Goal: Check status: Check status

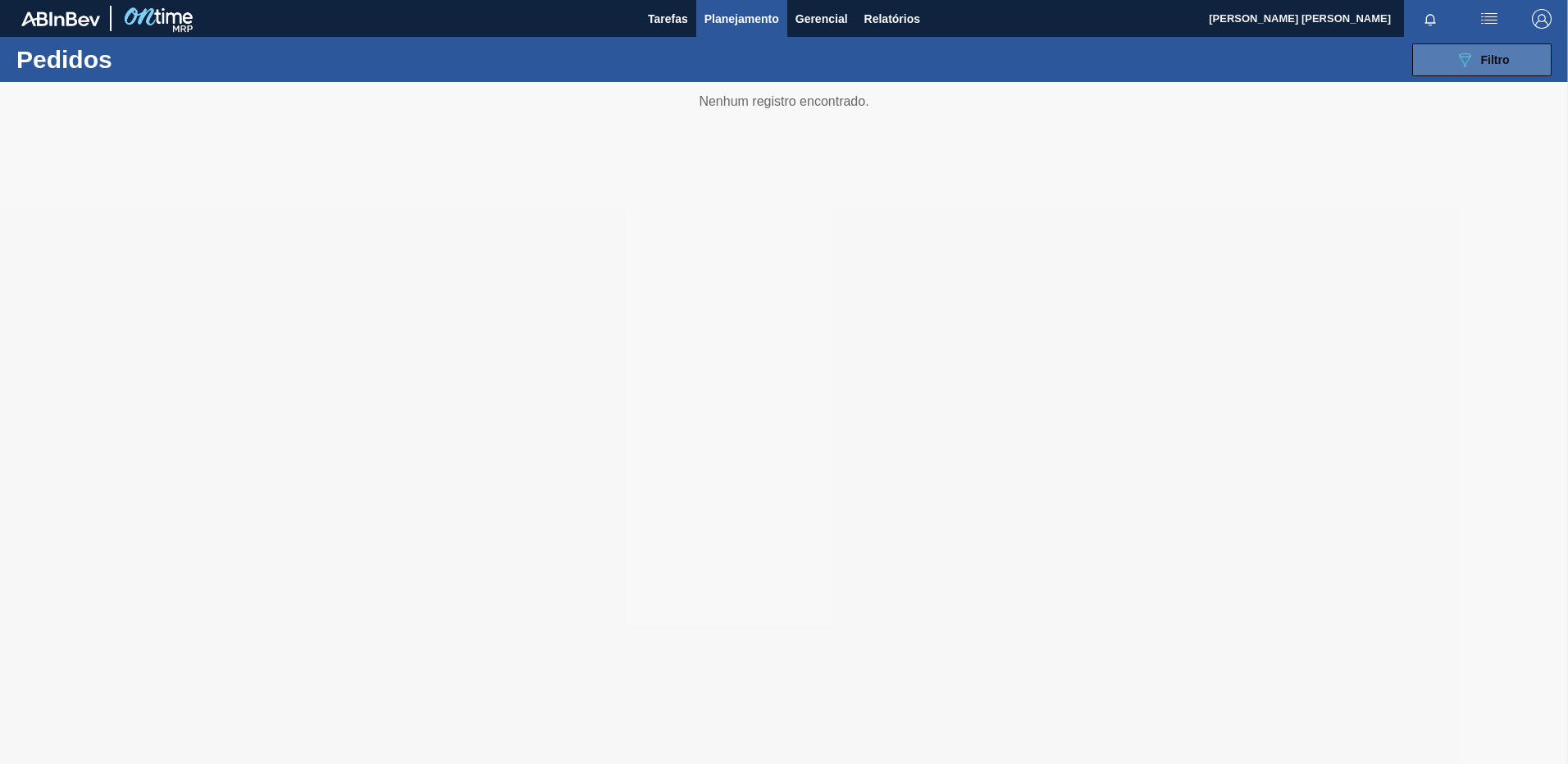
click at [1500, 58] on span "Filtro" at bounding box center [1495, 59] width 28 height 13
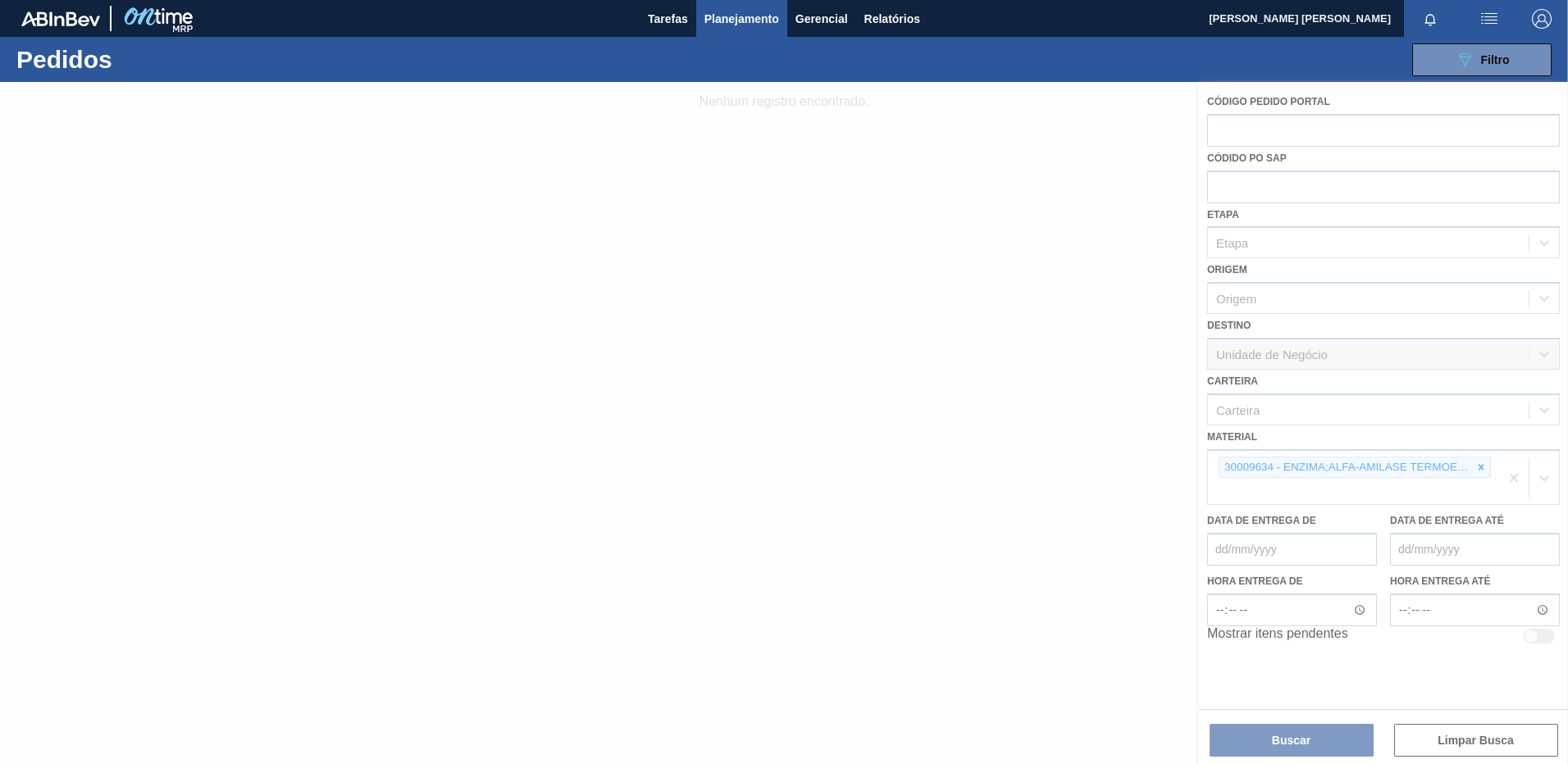
click at [1474, 462] on div at bounding box center [784, 423] width 1568 height 682
click at [1486, 473] on div at bounding box center [784, 423] width 1568 height 682
click at [1478, 460] on div at bounding box center [784, 423] width 1568 height 682
click at [1503, 479] on div at bounding box center [784, 423] width 1568 height 682
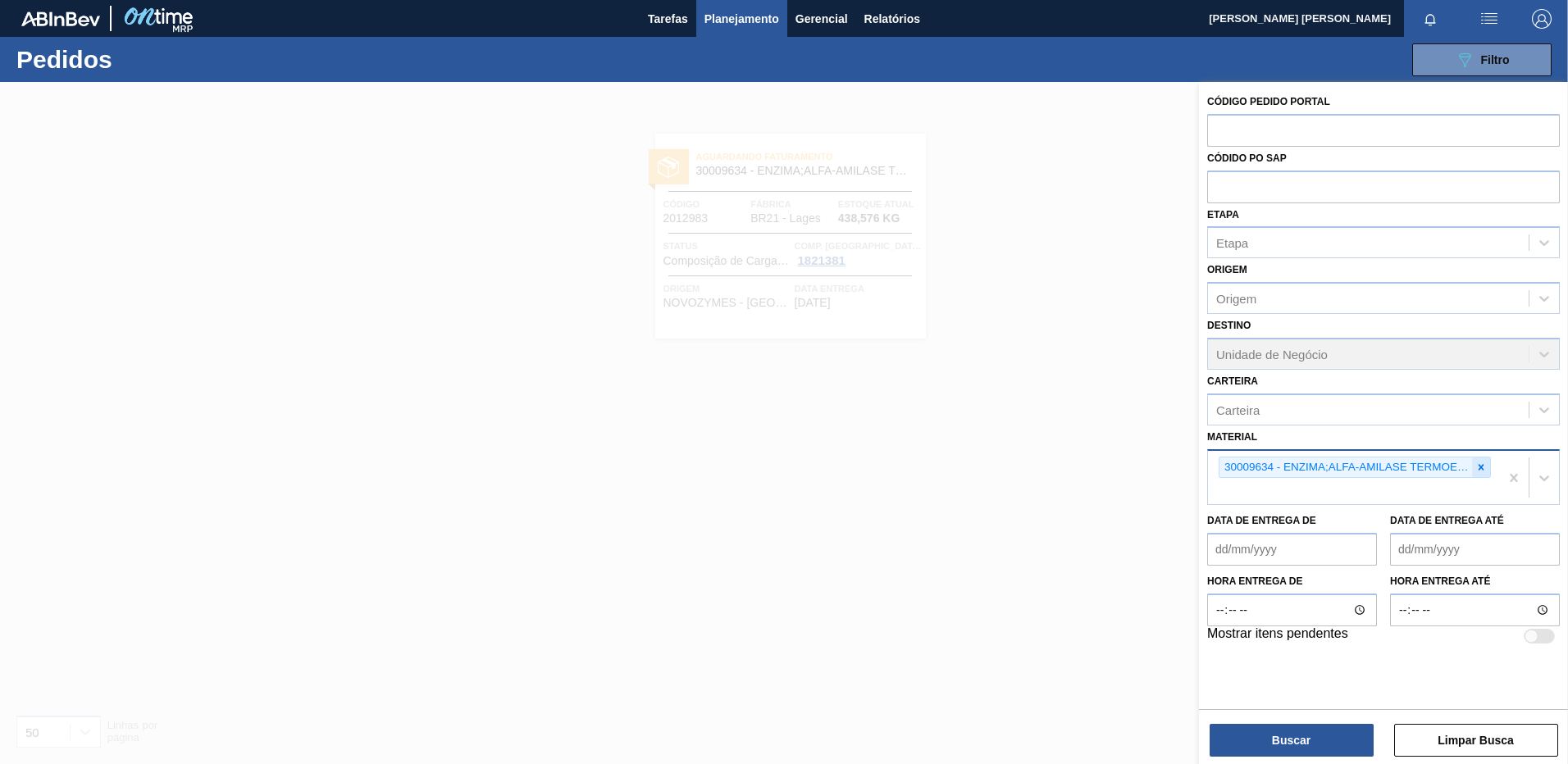
click at [1478, 470] on icon at bounding box center [1482, 467] width 12 height 12
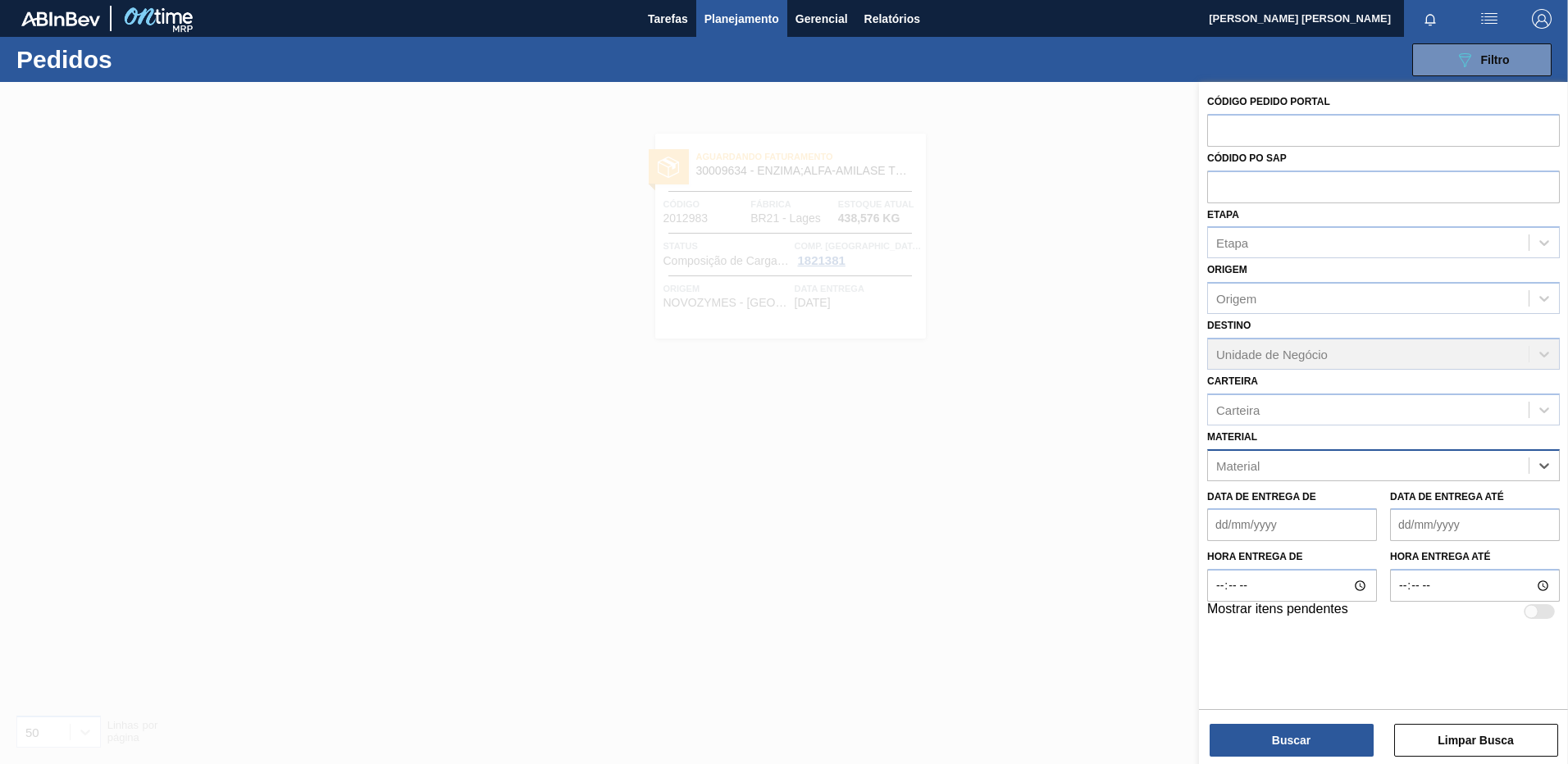
paste input "30003623"
type input "30003623"
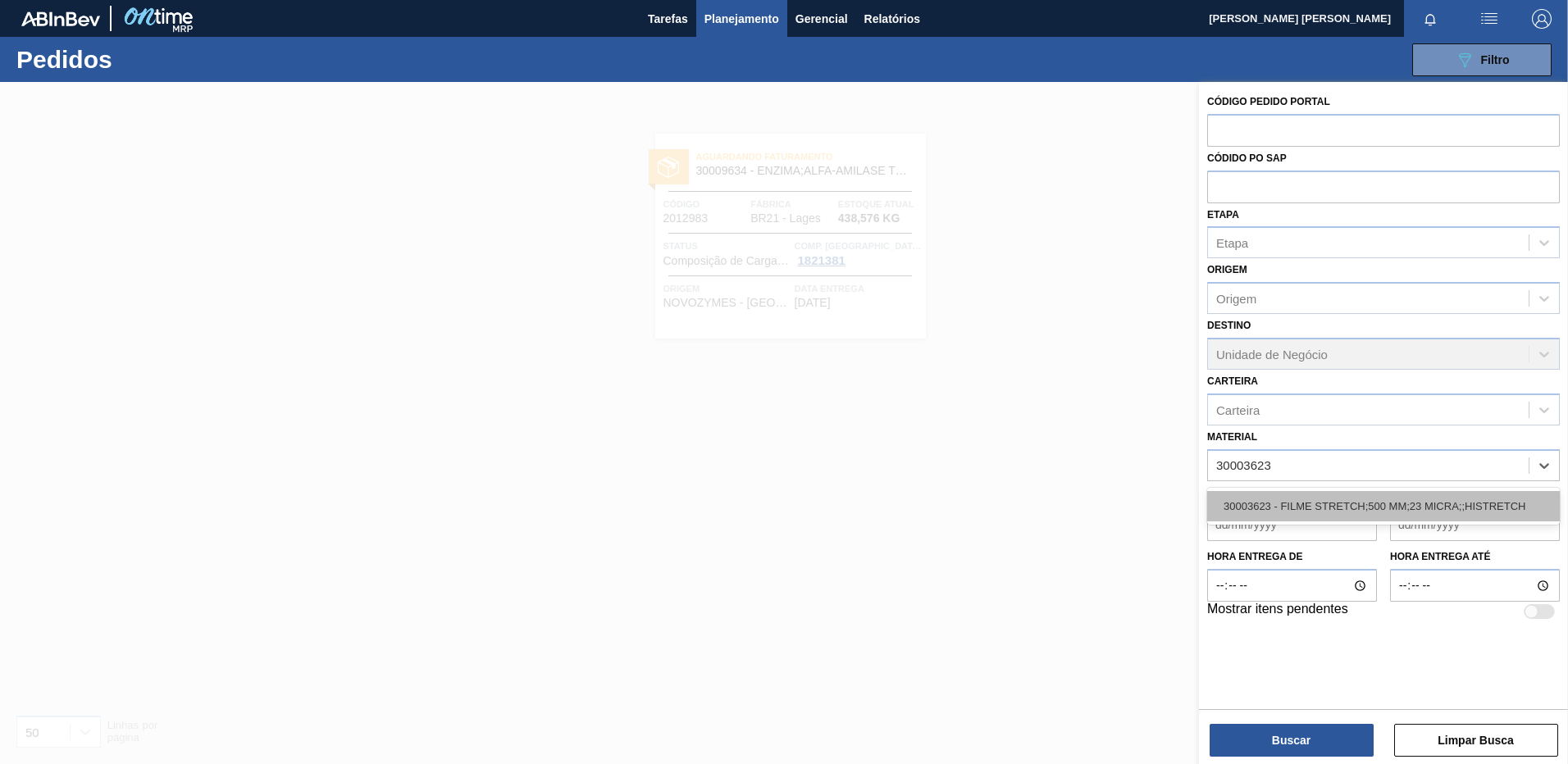
click at [1394, 510] on div "30003623 - FILME STRETCH;500 MM;23 MICRA;;HISTRETCH" at bounding box center [1384, 505] width 353 height 30
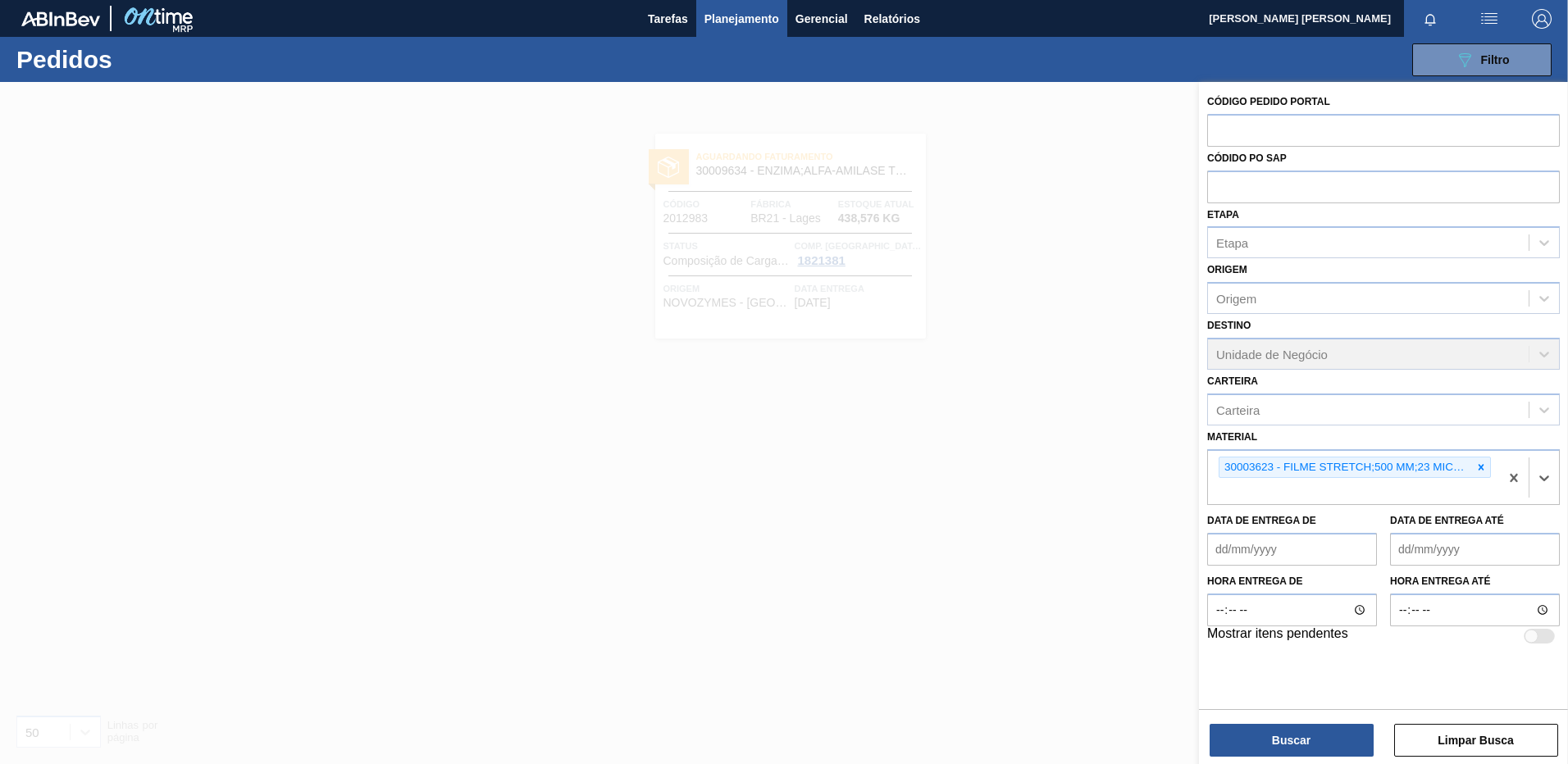
click at [1334, 723] on div "Buscar Limpar Busca" at bounding box center [1384, 732] width 369 height 46
click at [1332, 728] on button "Buscar" at bounding box center [1292, 740] width 164 height 32
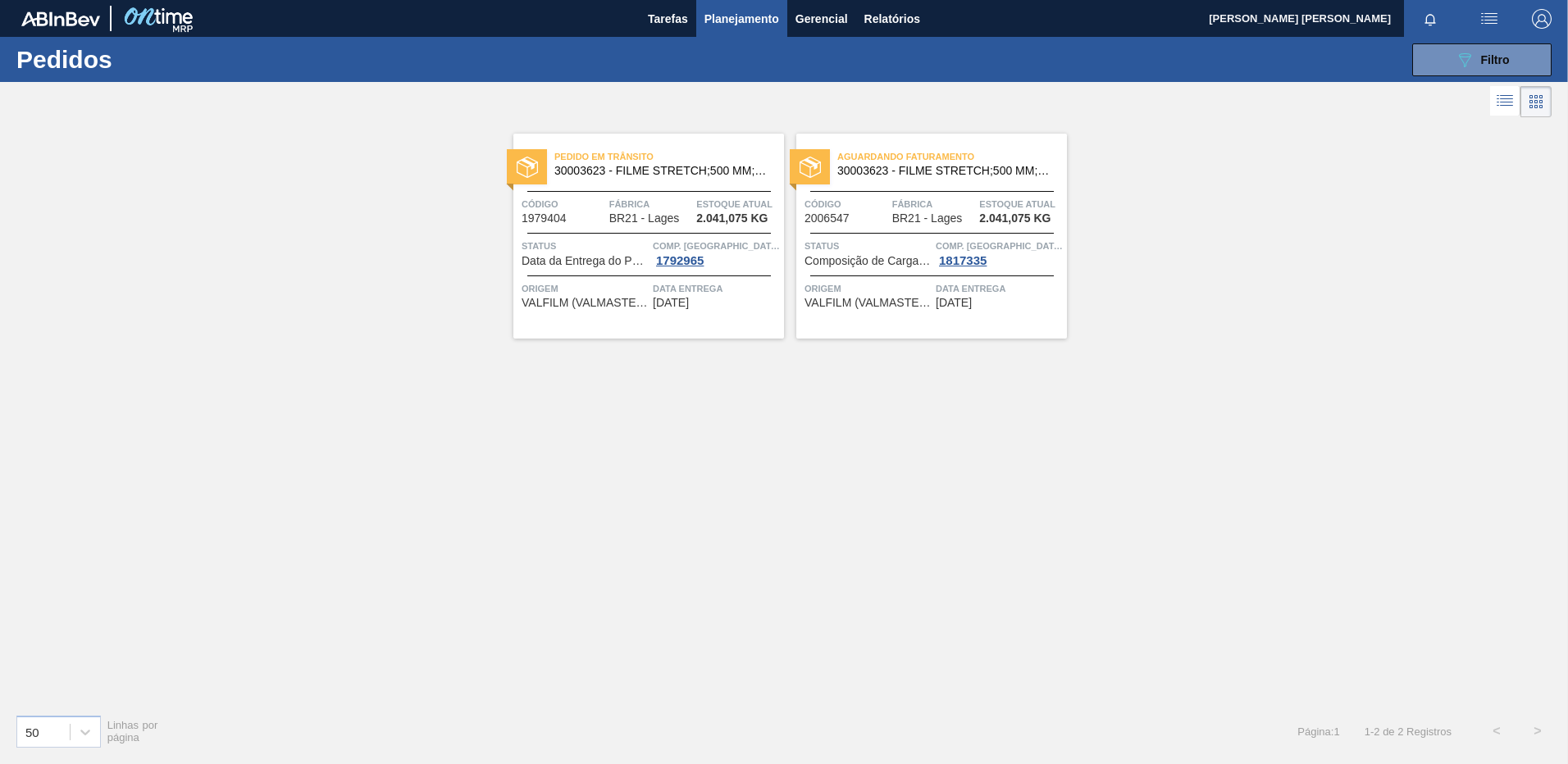
click at [689, 310] on span "[DATE]" at bounding box center [670, 303] width 36 height 13
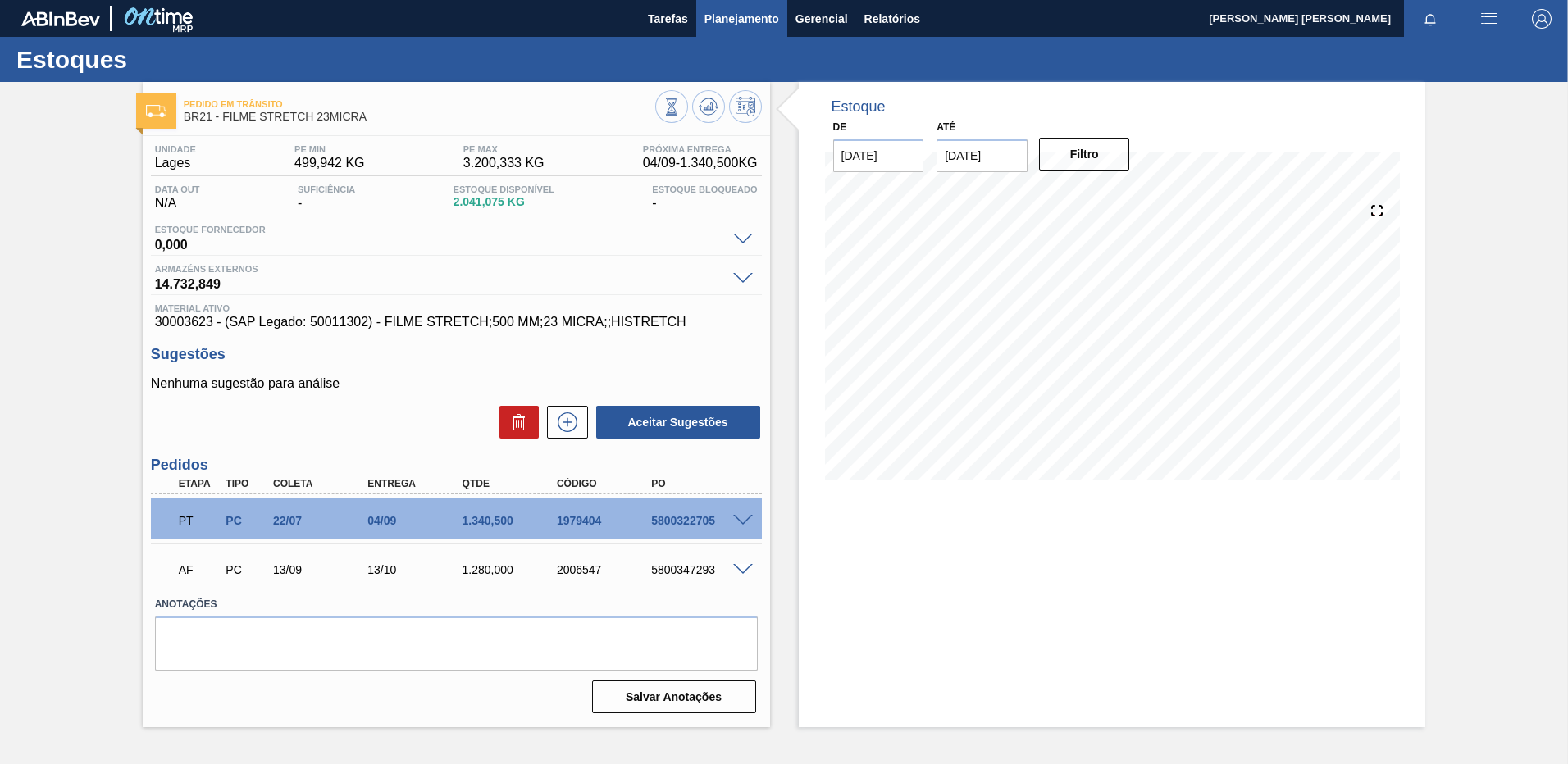
click at [777, 14] on span "Planejamento" at bounding box center [742, 19] width 74 height 20
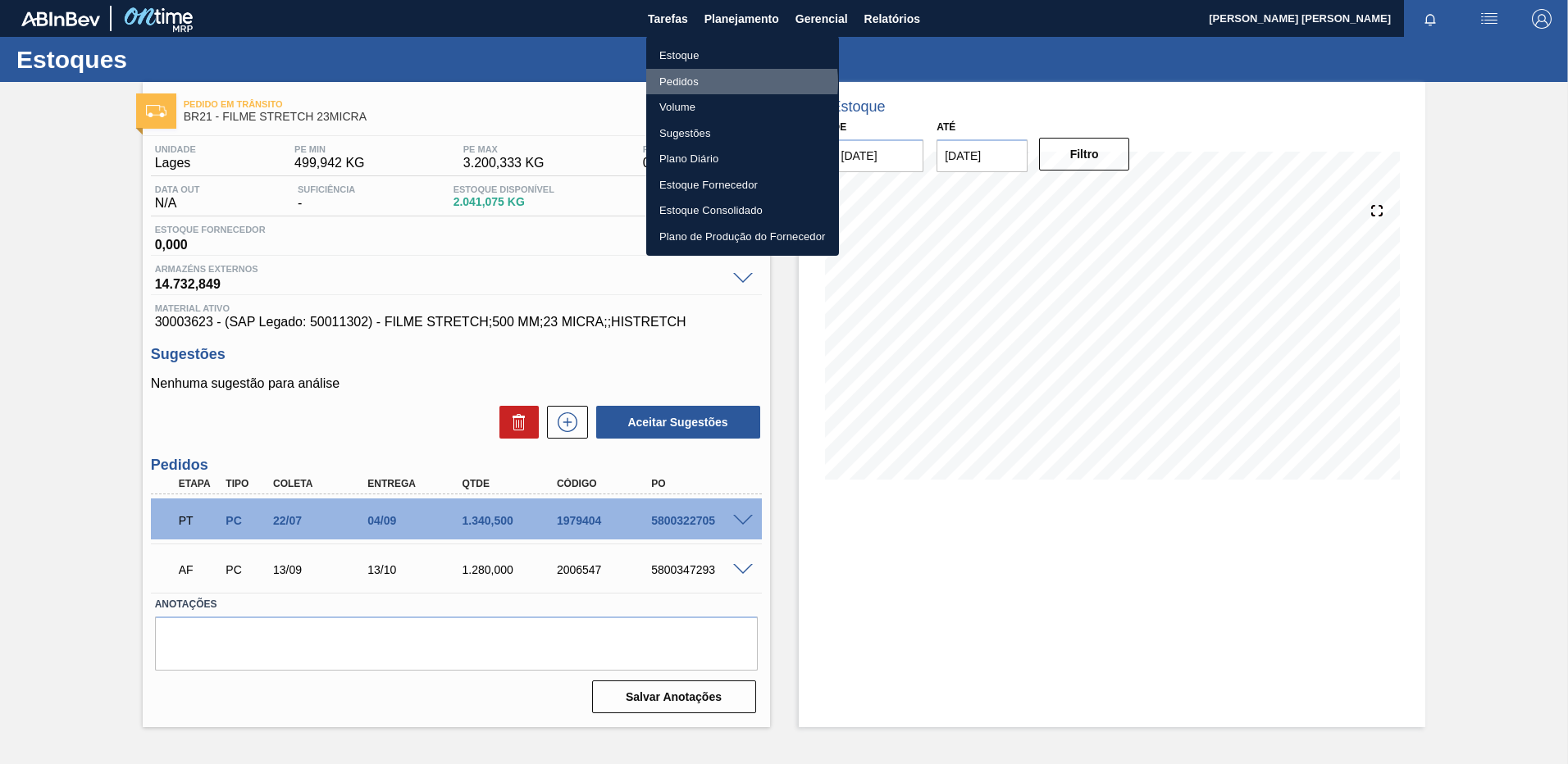
click at [732, 82] on li "Pedidos" at bounding box center [743, 81] width 193 height 26
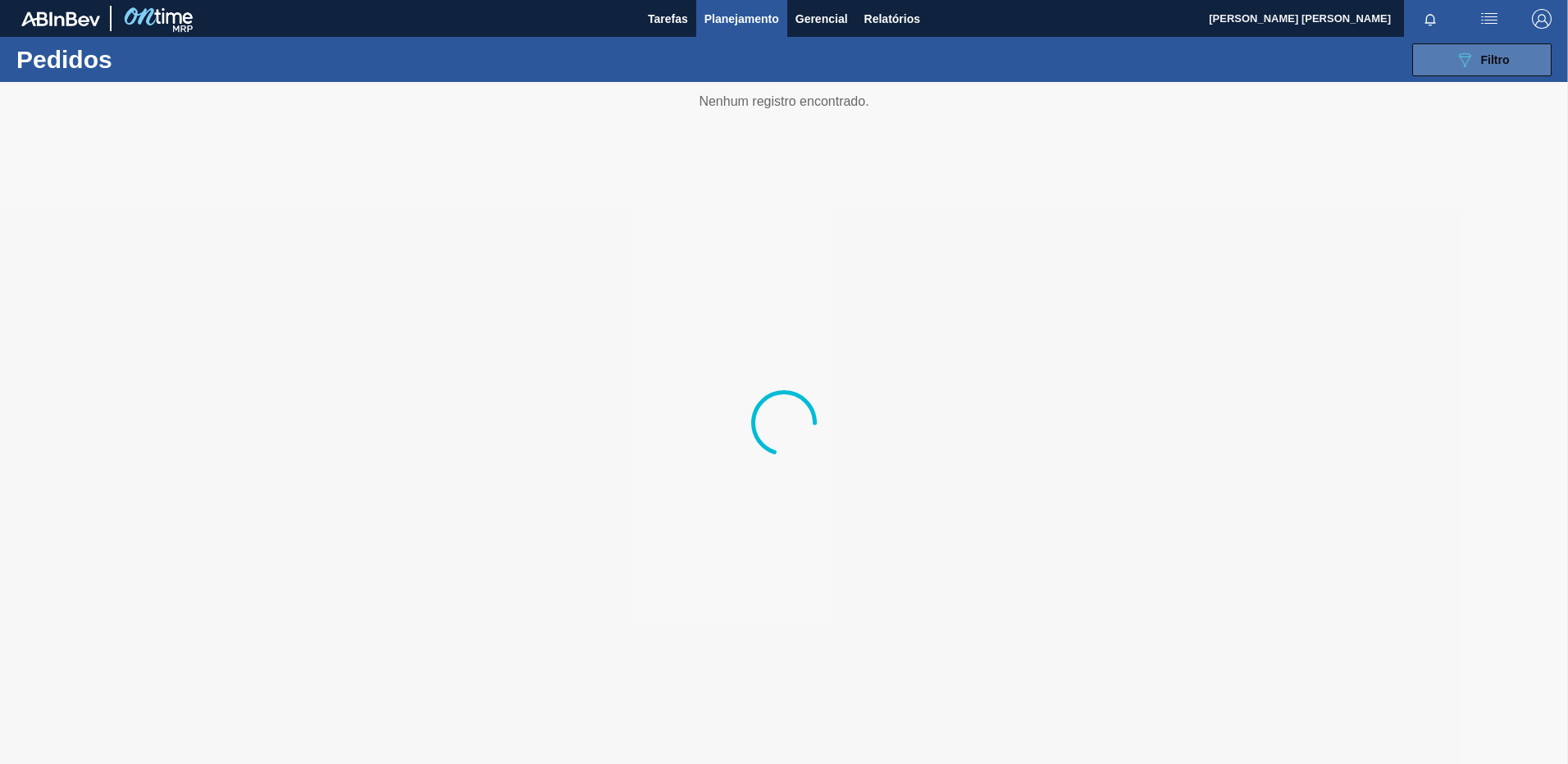
click at [1453, 55] on button "089F7B8B-B2A5-4AFE-B5C0-19BA573D28AC Filtro" at bounding box center [1482, 59] width 139 height 32
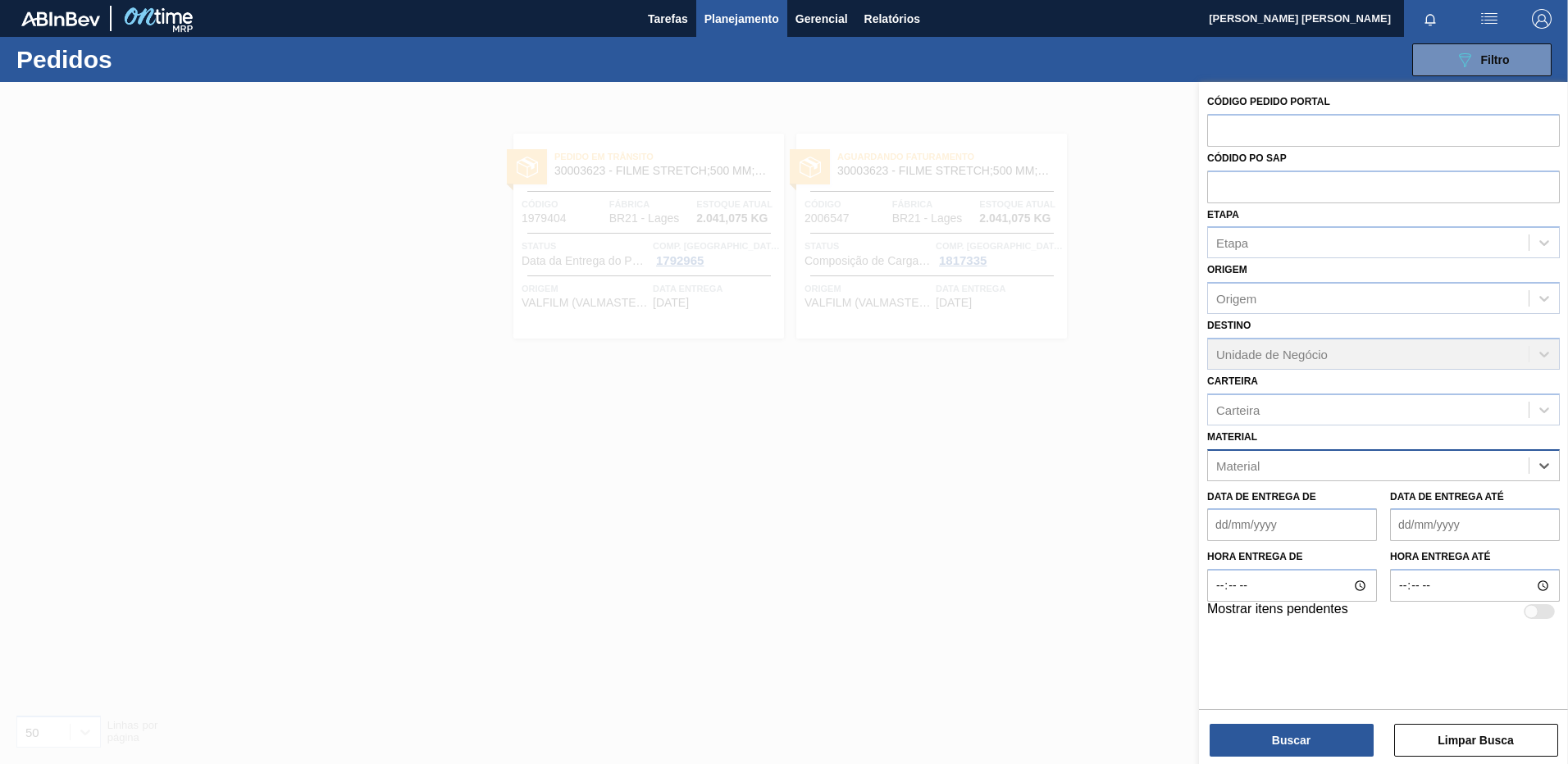
paste input "30012537"
type input "30012537"
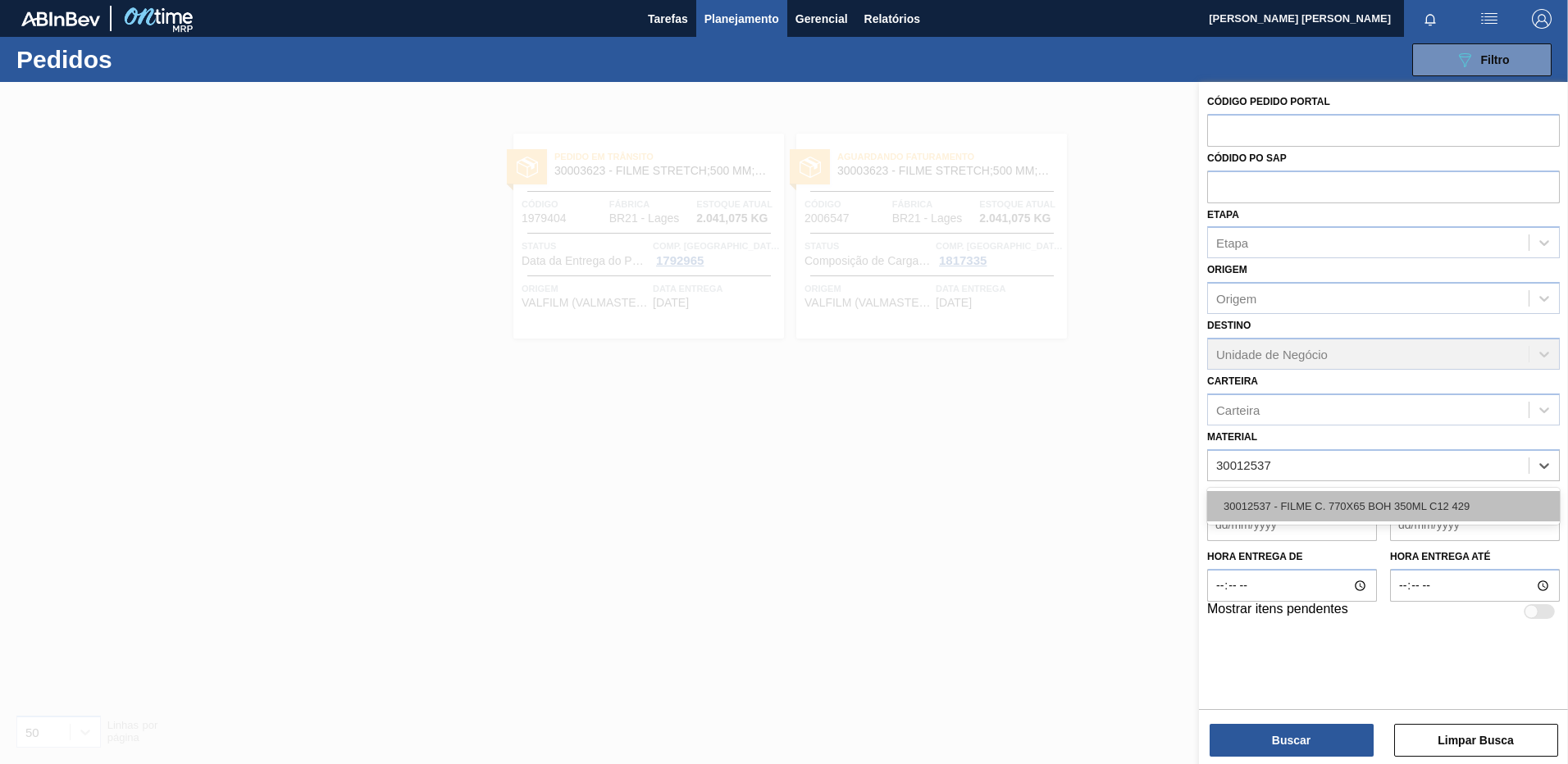
click at [1337, 507] on div "30012537 - FILME C. 770X65 BOH 350ML C12 429" at bounding box center [1384, 505] width 353 height 30
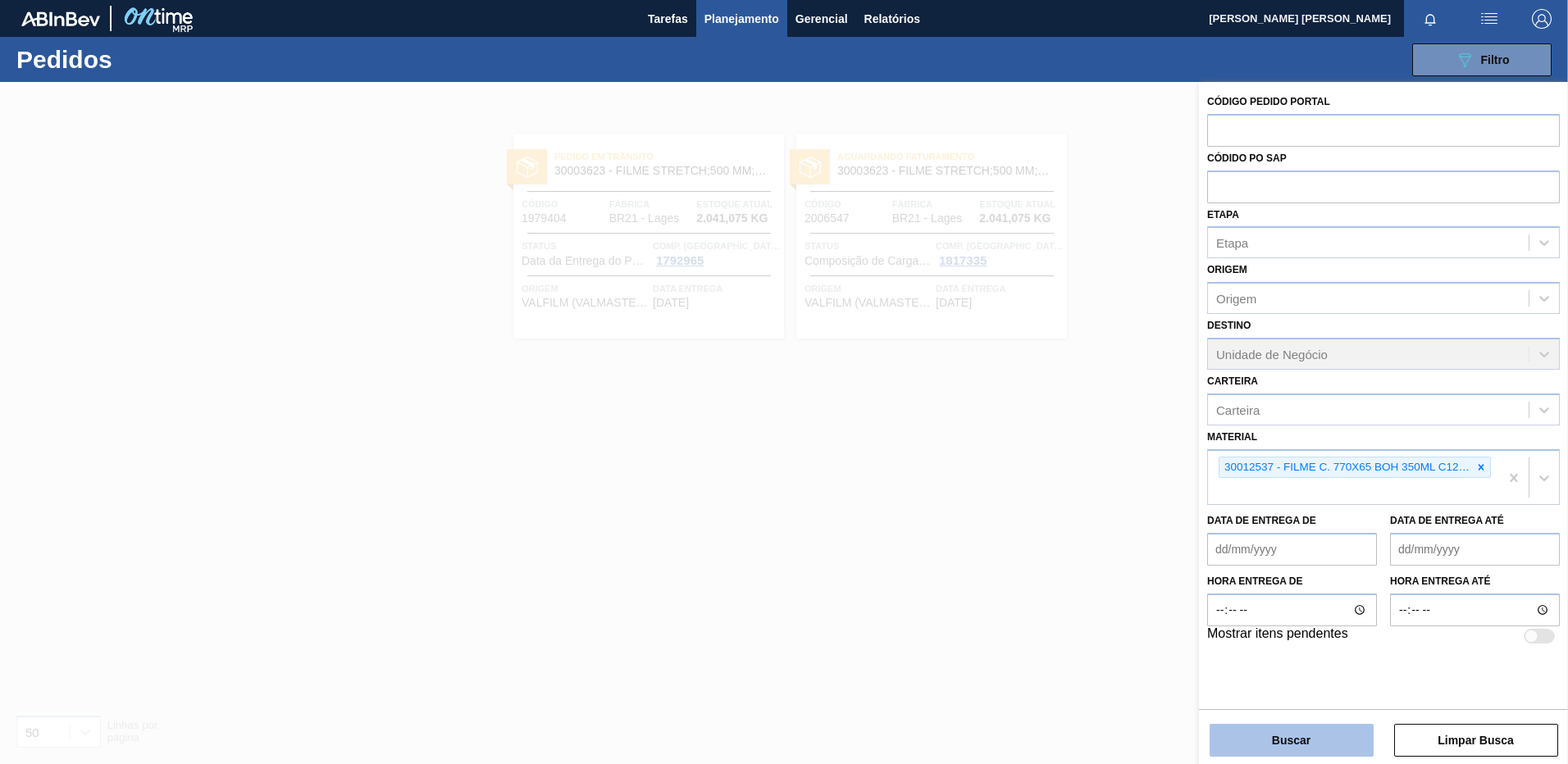
click at [1295, 734] on button "Buscar" at bounding box center [1292, 740] width 164 height 32
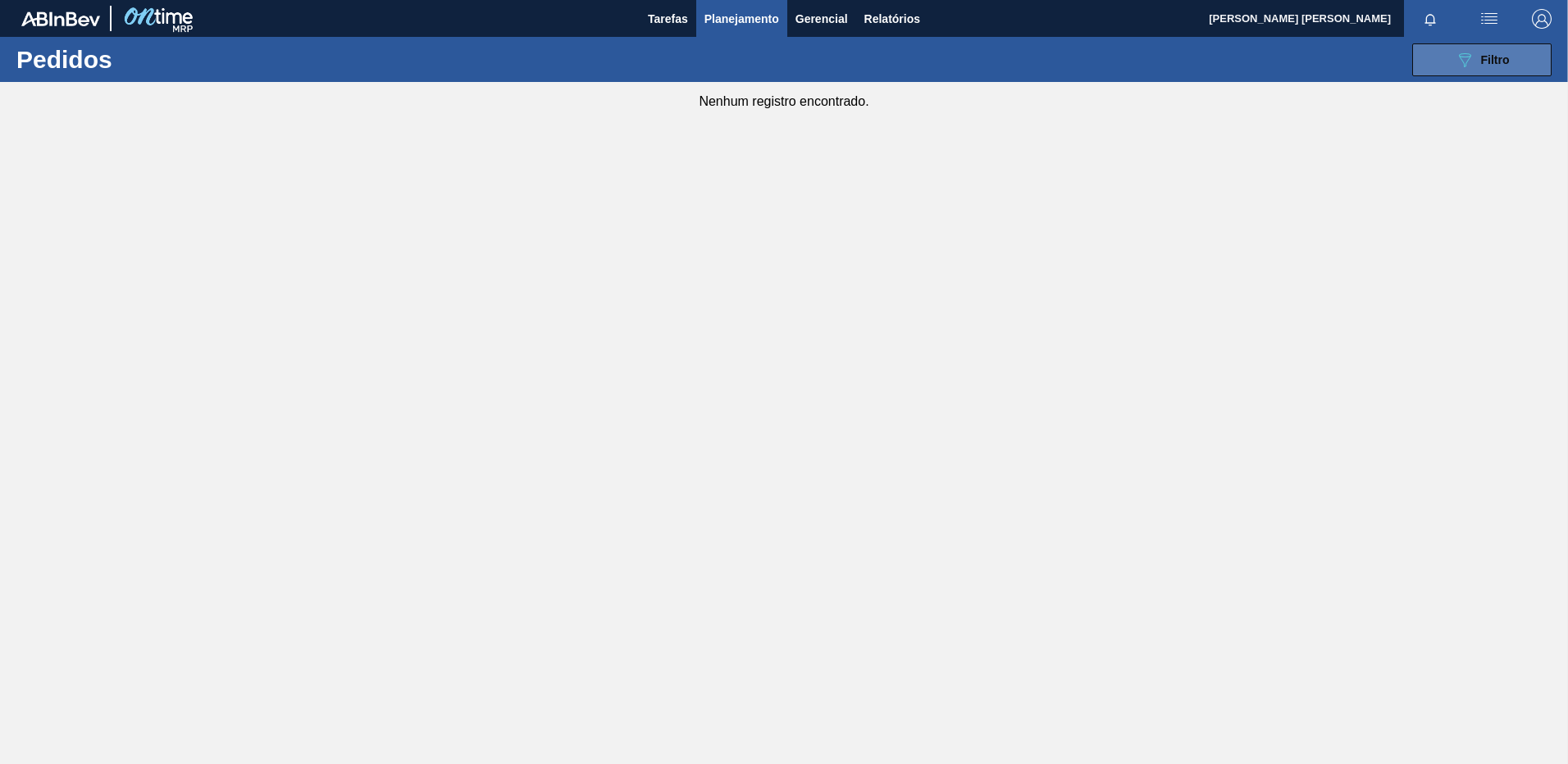
click at [1442, 53] on button "089F7B8B-B2A5-4AFE-B5C0-19BA573D28AC Filtro" at bounding box center [1482, 59] width 139 height 32
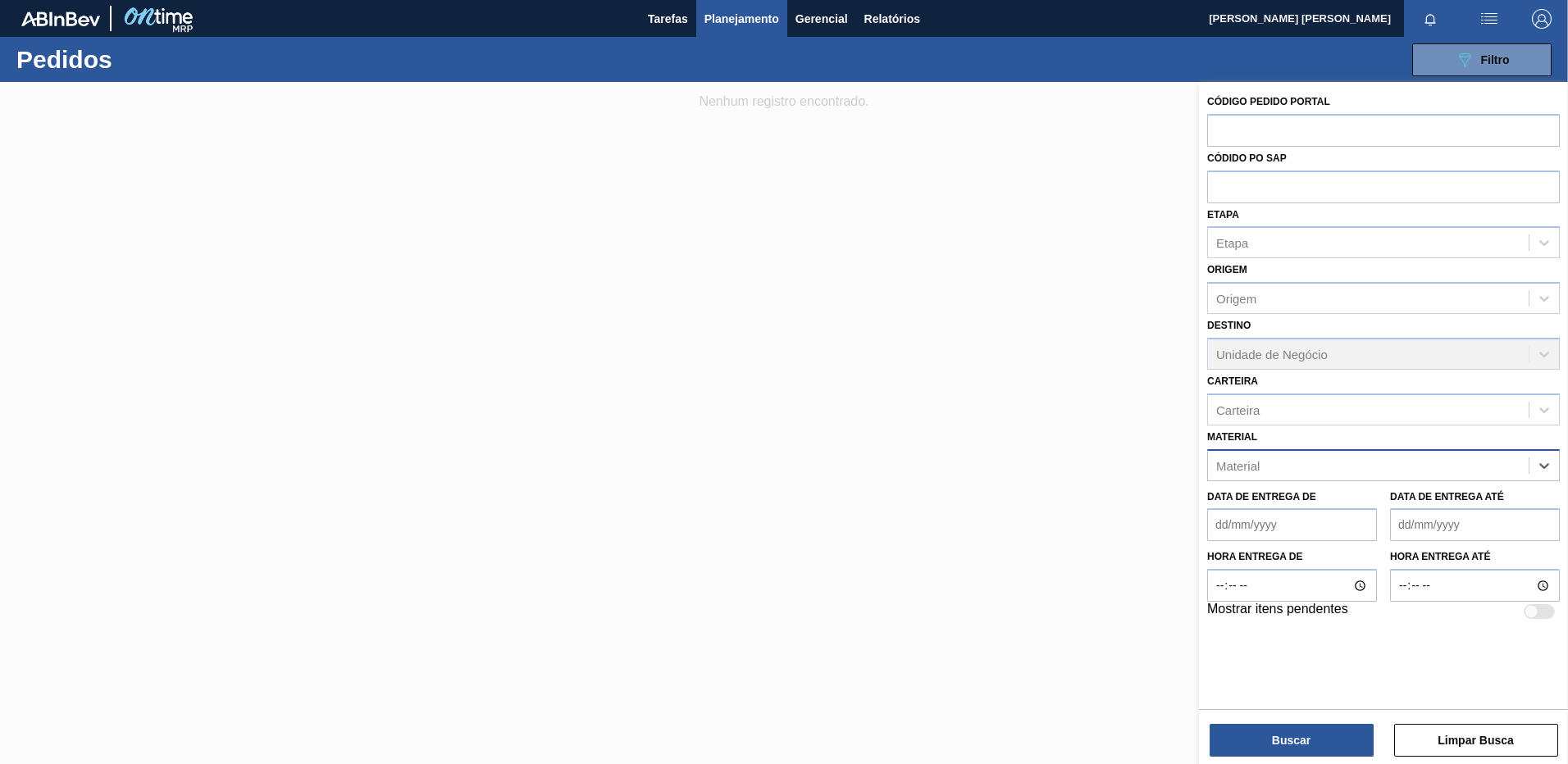
paste input "30003189"
type input "30003189"
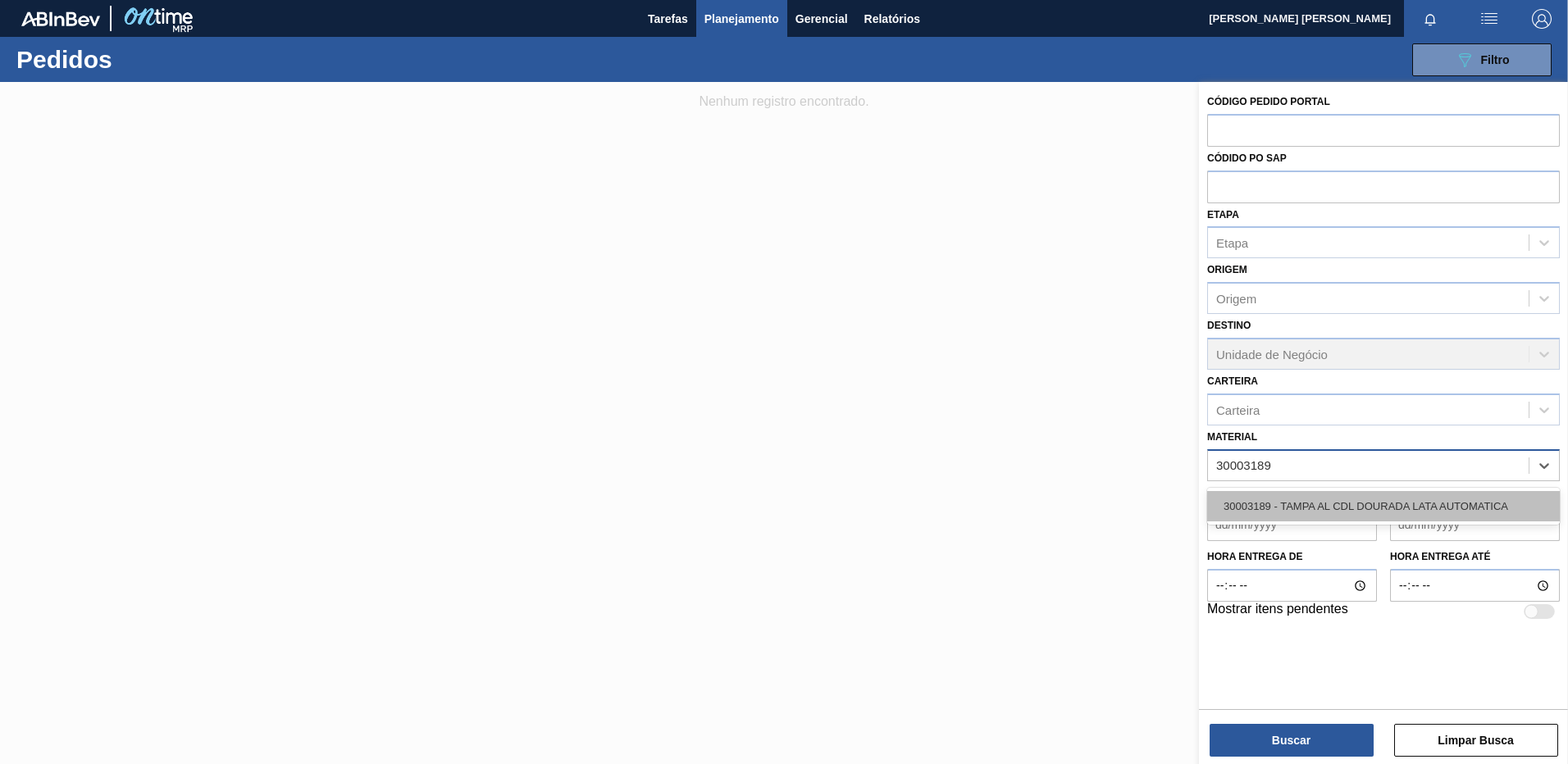
click at [1367, 505] on div "30003189 - TAMPA AL CDL DOURADA LATA AUTOMATICA" at bounding box center [1384, 505] width 353 height 30
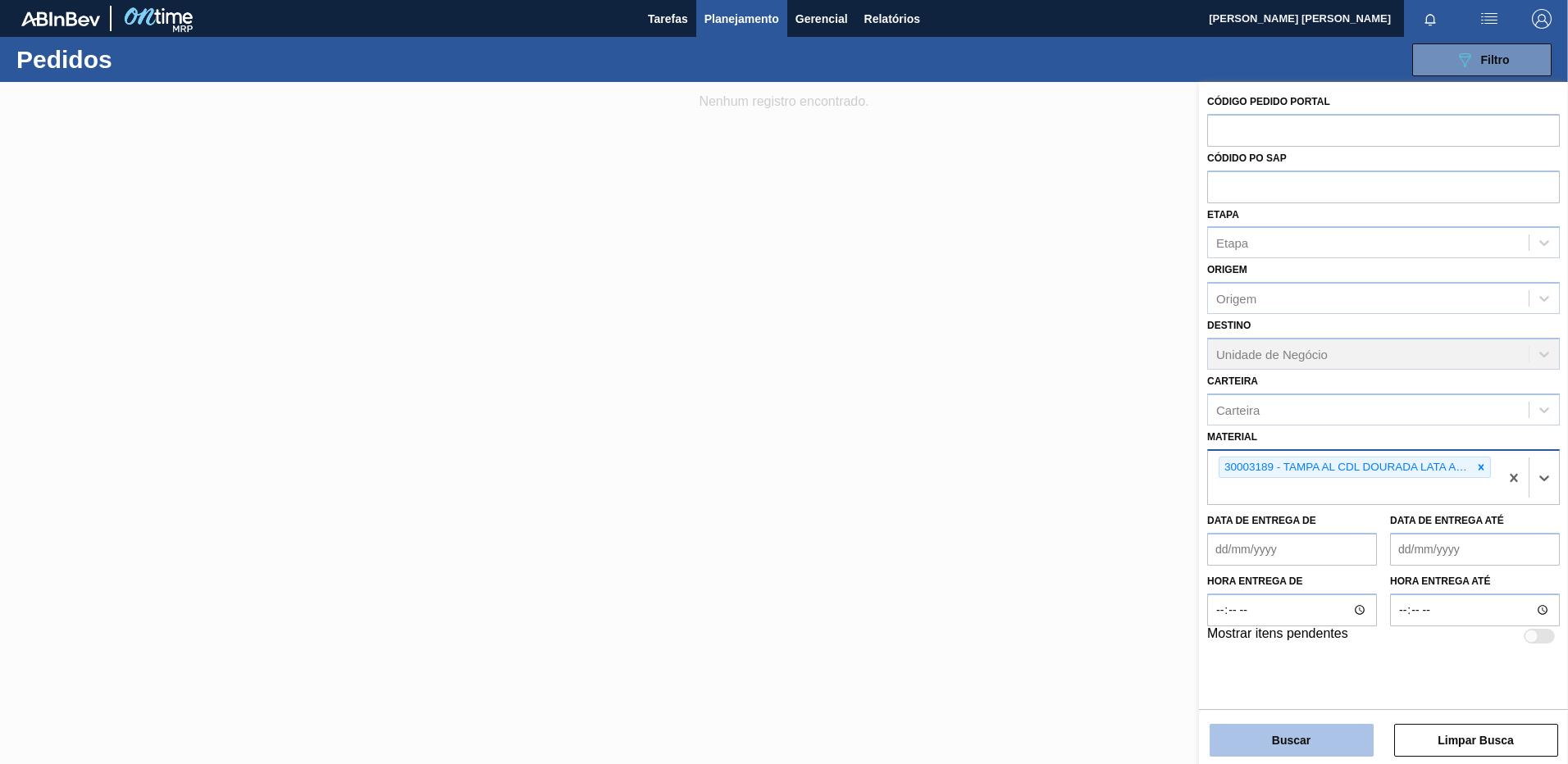
click at [1351, 736] on button "Buscar" at bounding box center [1292, 740] width 164 height 32
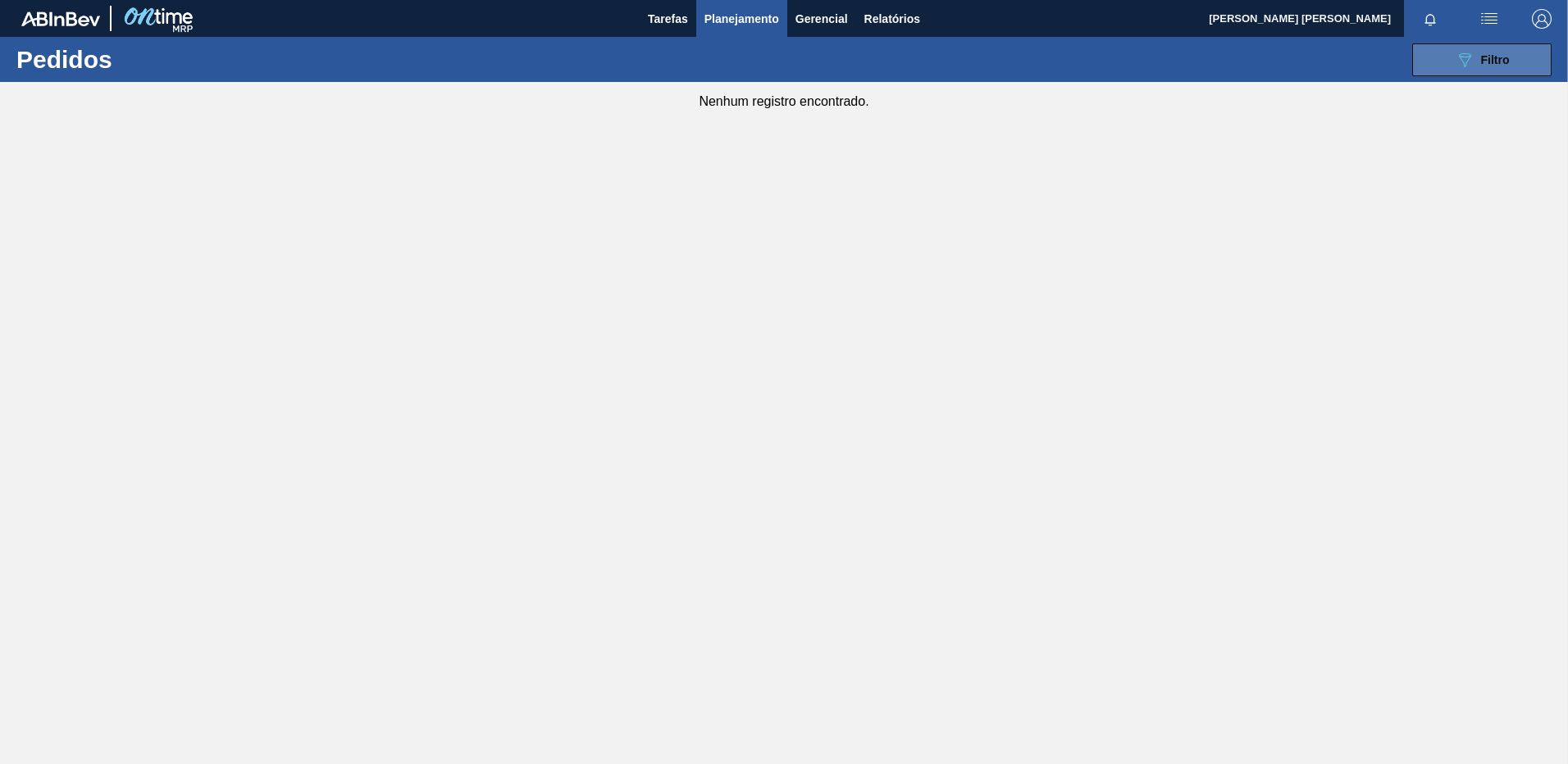
click at [1419, 47] on button "089F7B8B-B2A5-4AFE-B5C0-19BA573D28AC Filtro" at bounding box center [1482, 59] width 139 height 32
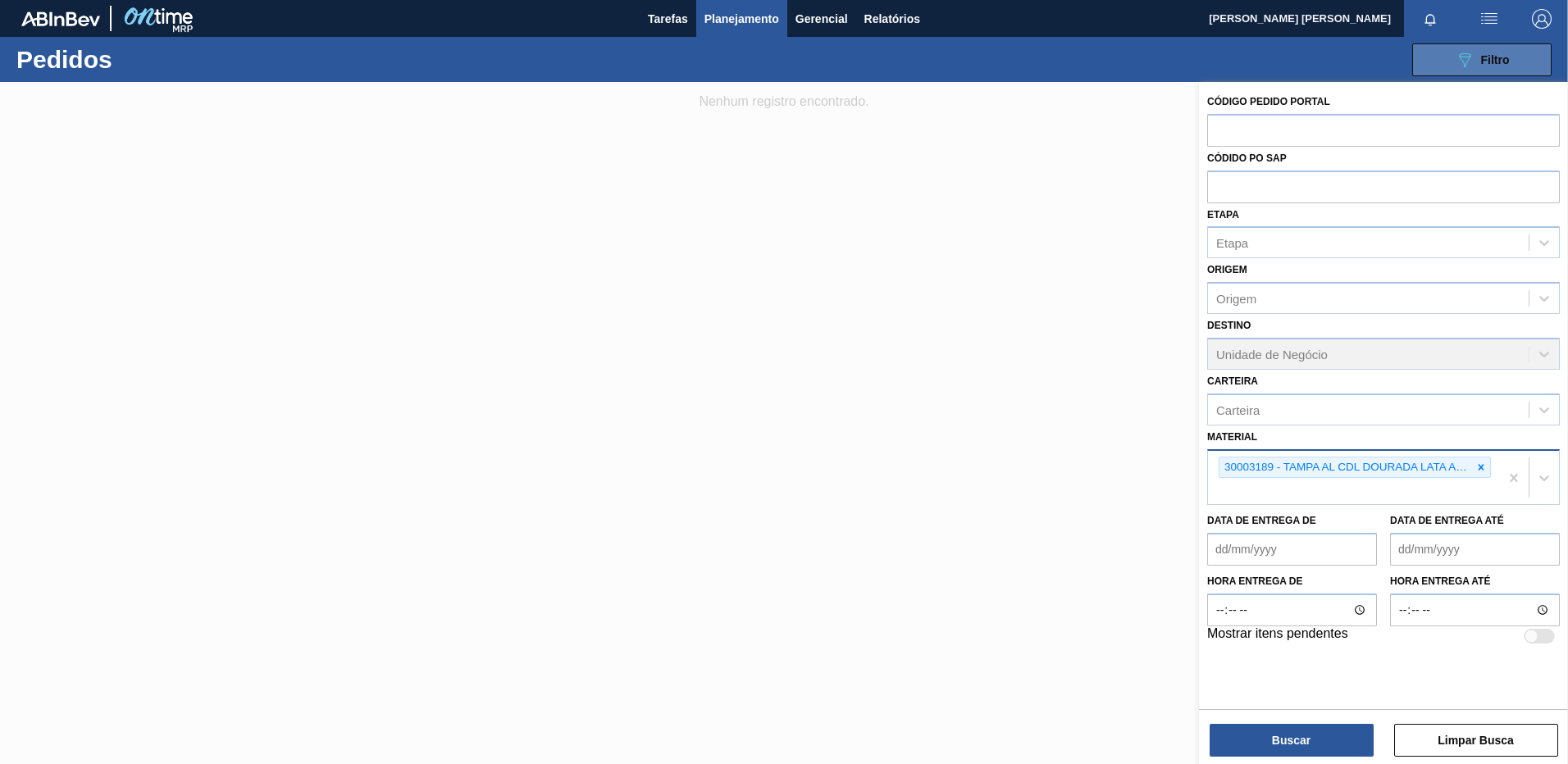
click at [1426, 58] on button "089F7B8B-B2A5-4AFE-B5C0-19BA573D28AC Filtro" at bounding box center [1482, 59] width 139 height 32
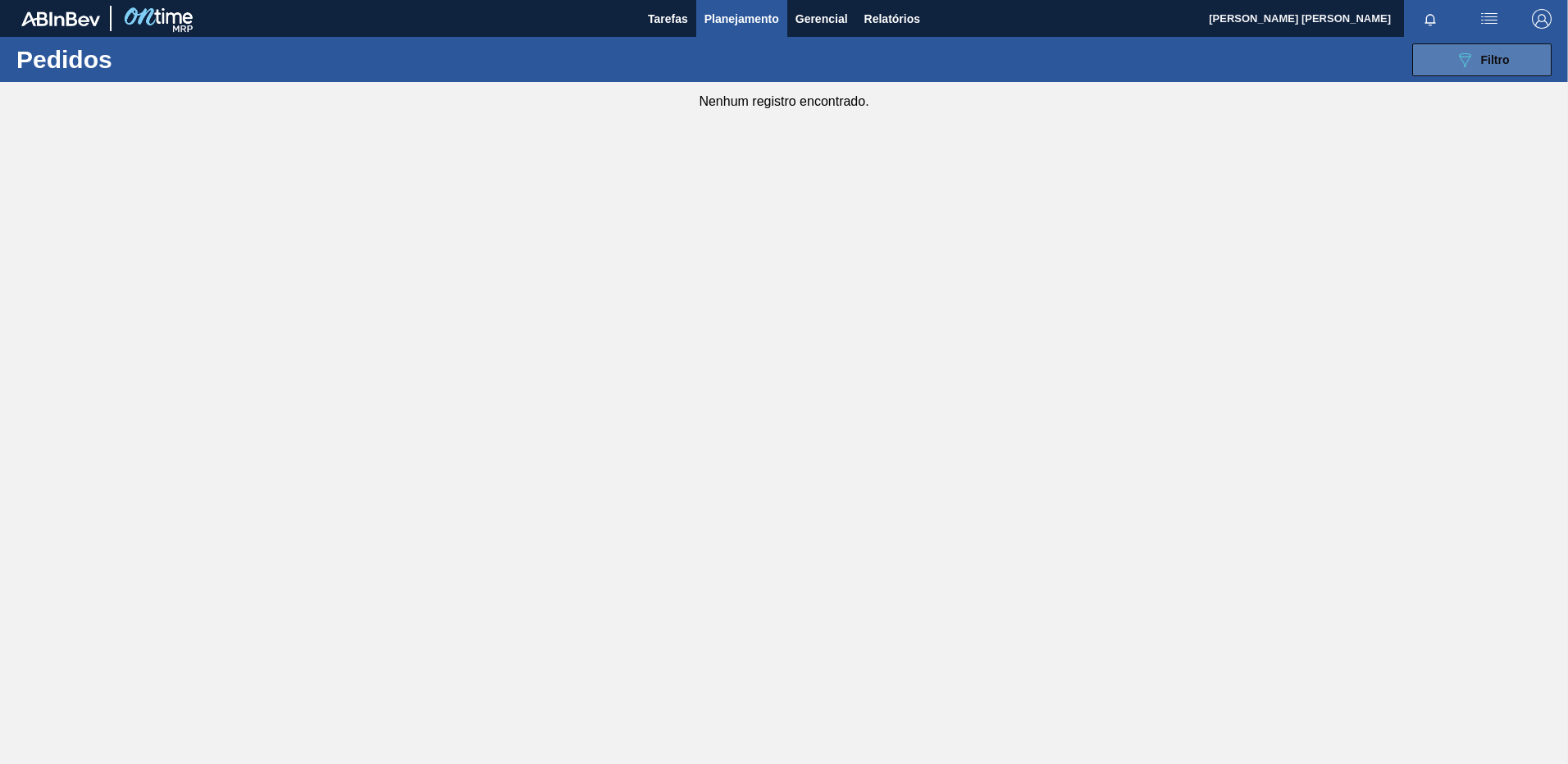
click at [1426, 58] on button "089F7B8B-B2A5-4AFE-B5C0-19BA573D28AC Filtro" at bounding box center [1482, 59] width 139 height 32
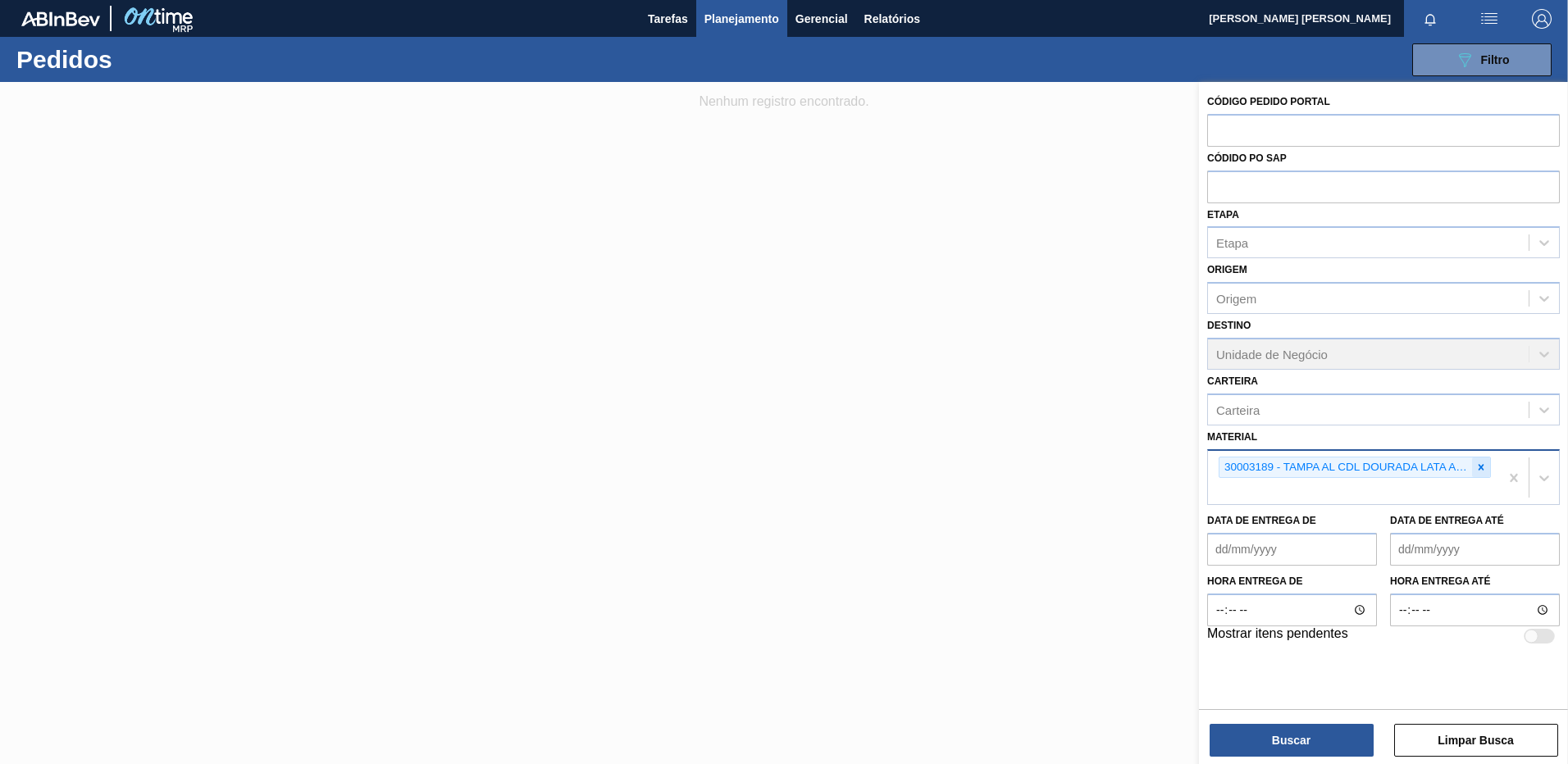
click at [1486, 469] on icon at bounding box center [1482, 467] width 12 height 12
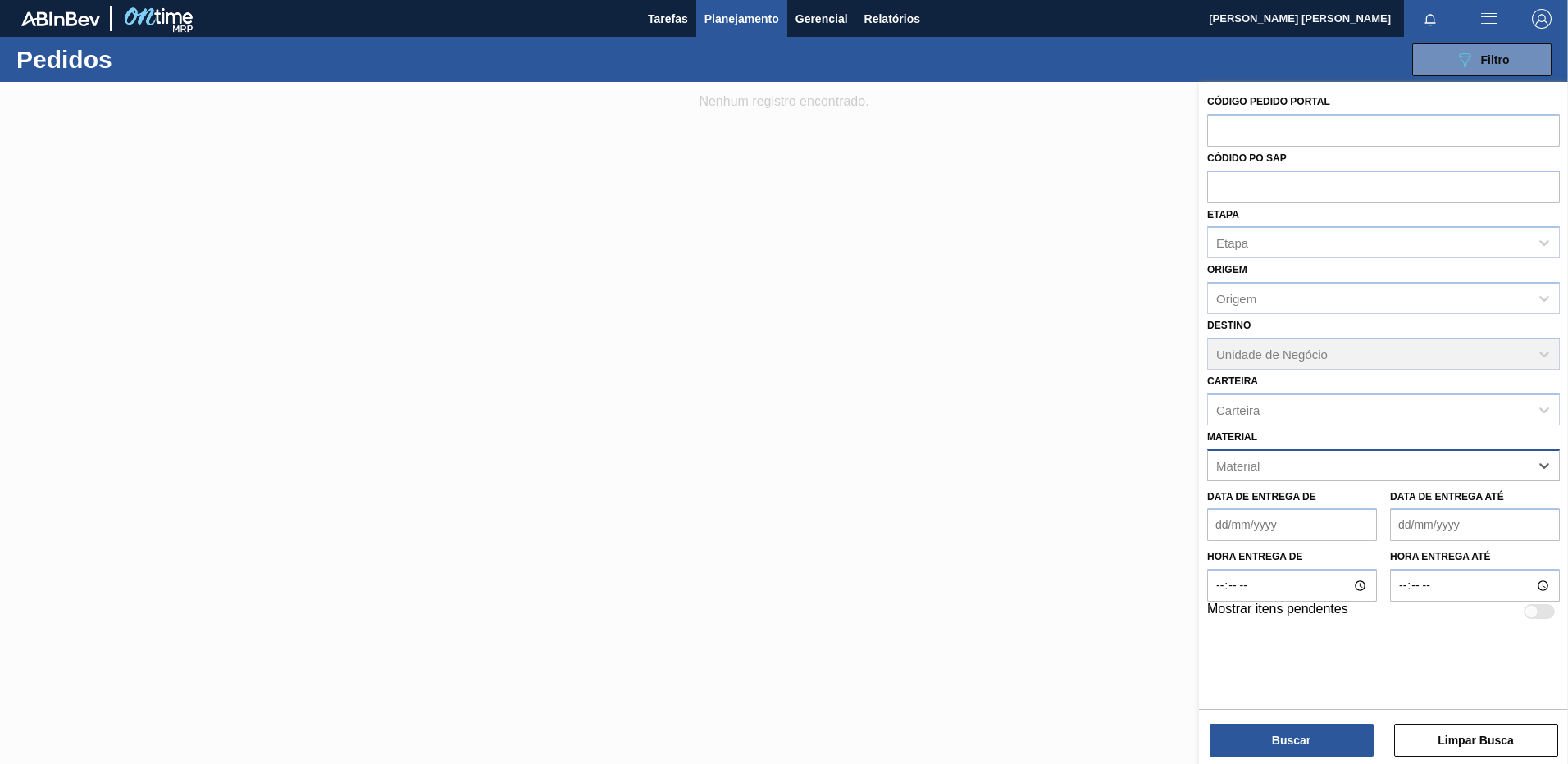
paste input "30012461"
type input "30012461"
click at [1351, 521] on div "30012461 - FILME CONT. 770X65 BC ZERO 350 C12 429" at bounding box center [1384, 505] width 353 height 30
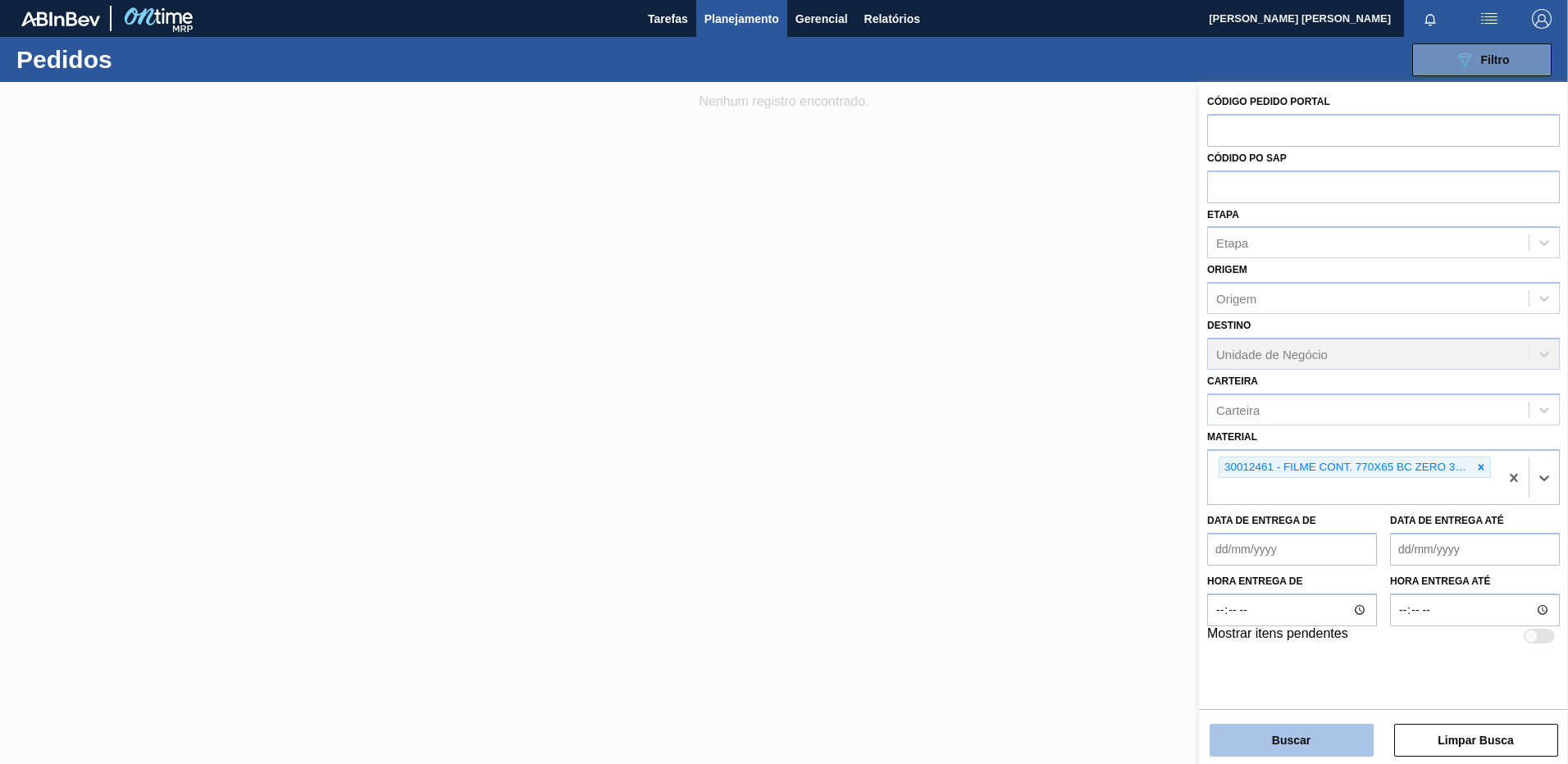
click at [1298, 741] on button "Buscar" at bounding box center [1292, 740] width 164 height 32
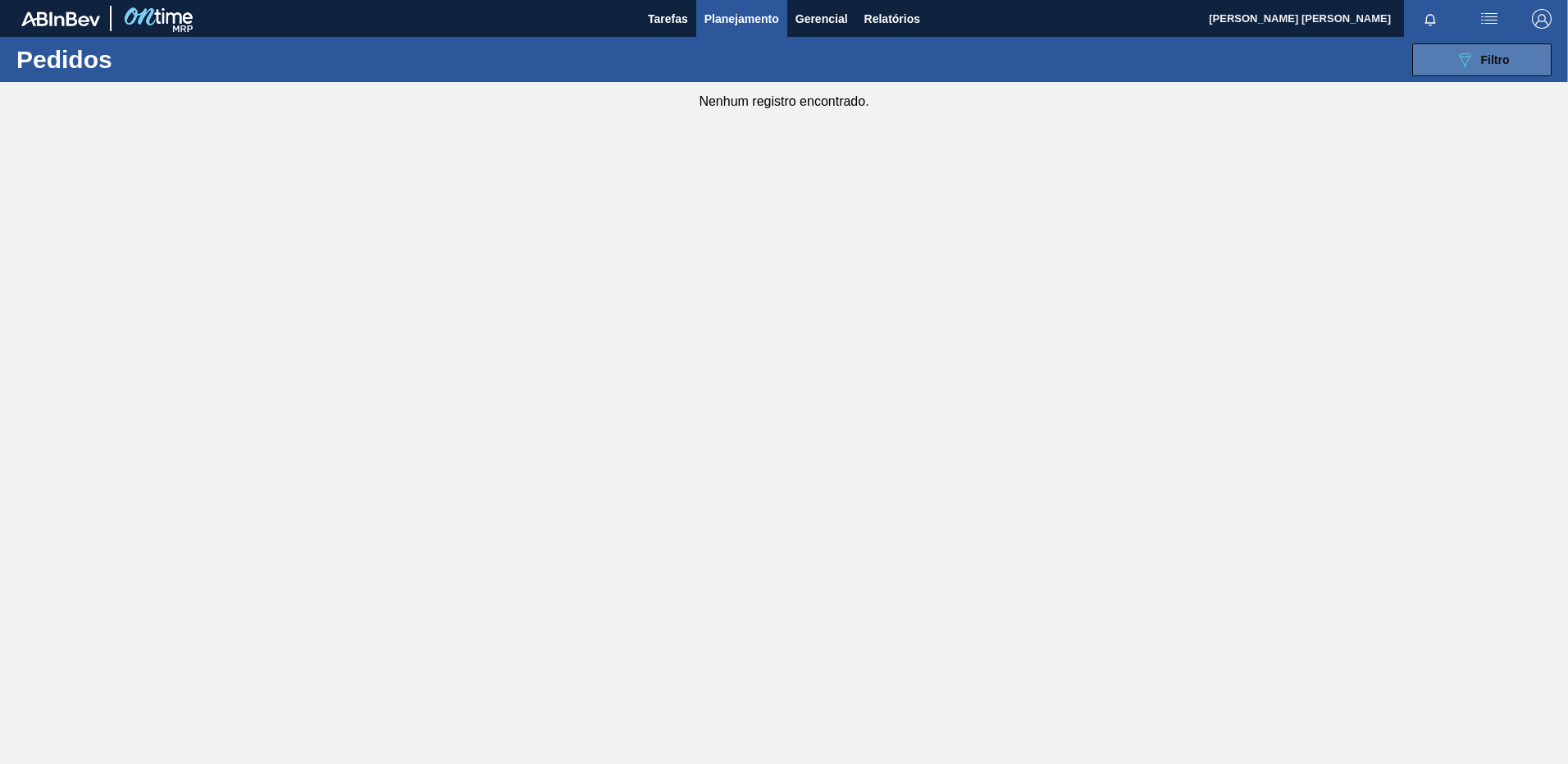
click at [1448, 63] on button "089F7B8B-B2A5-4AFE-B5C0-19BA573D28AC Filtro" at bounding box center [1482, 59] width 139 height 32
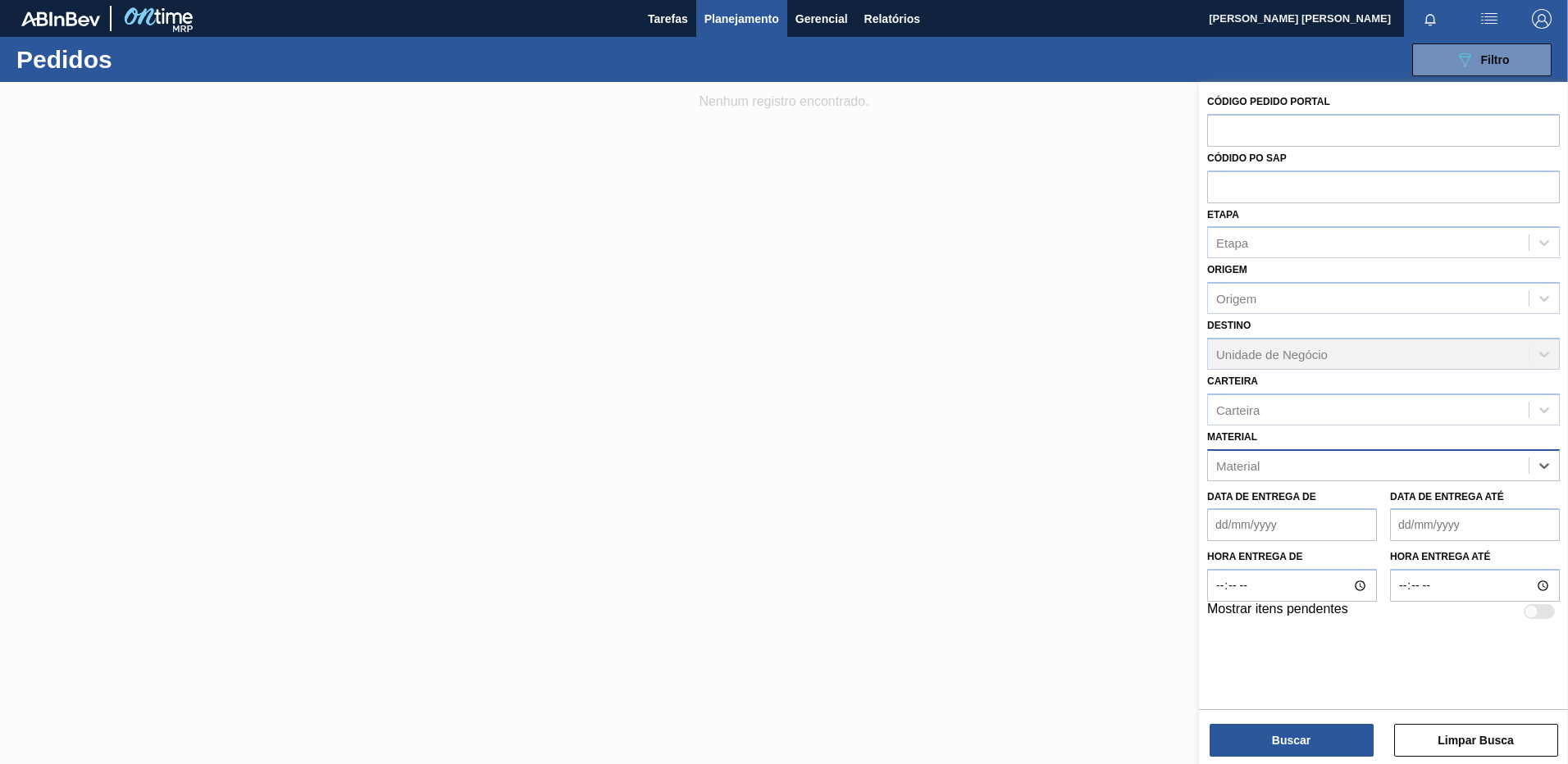
paste input "30034290"
type input "30034290"
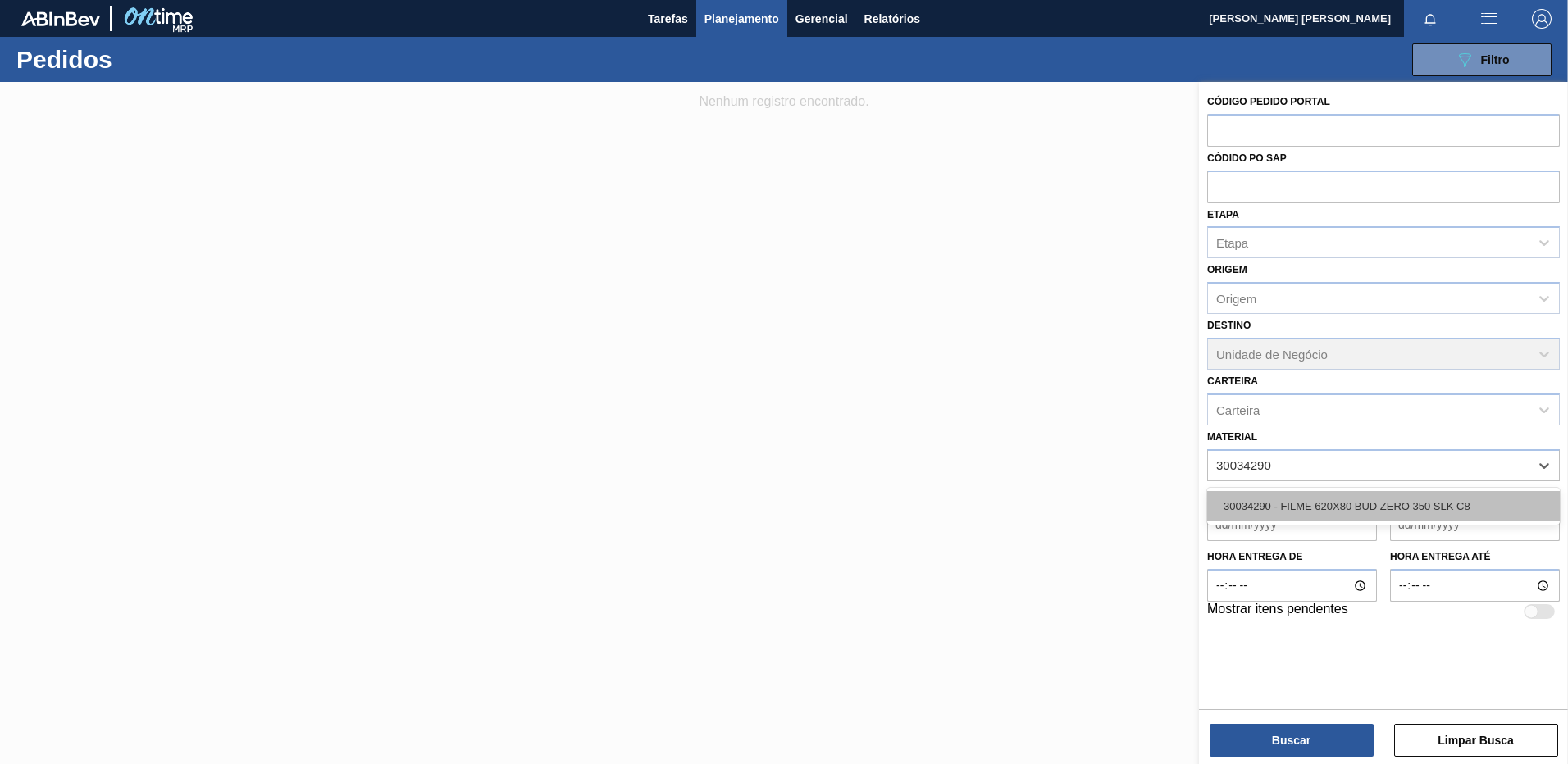
click at [1432, 500] on div "30034290 - FILME 620X80 BUD ZERO 350 SLK C8" at bounding box center [1384, 505] width 353 height 30
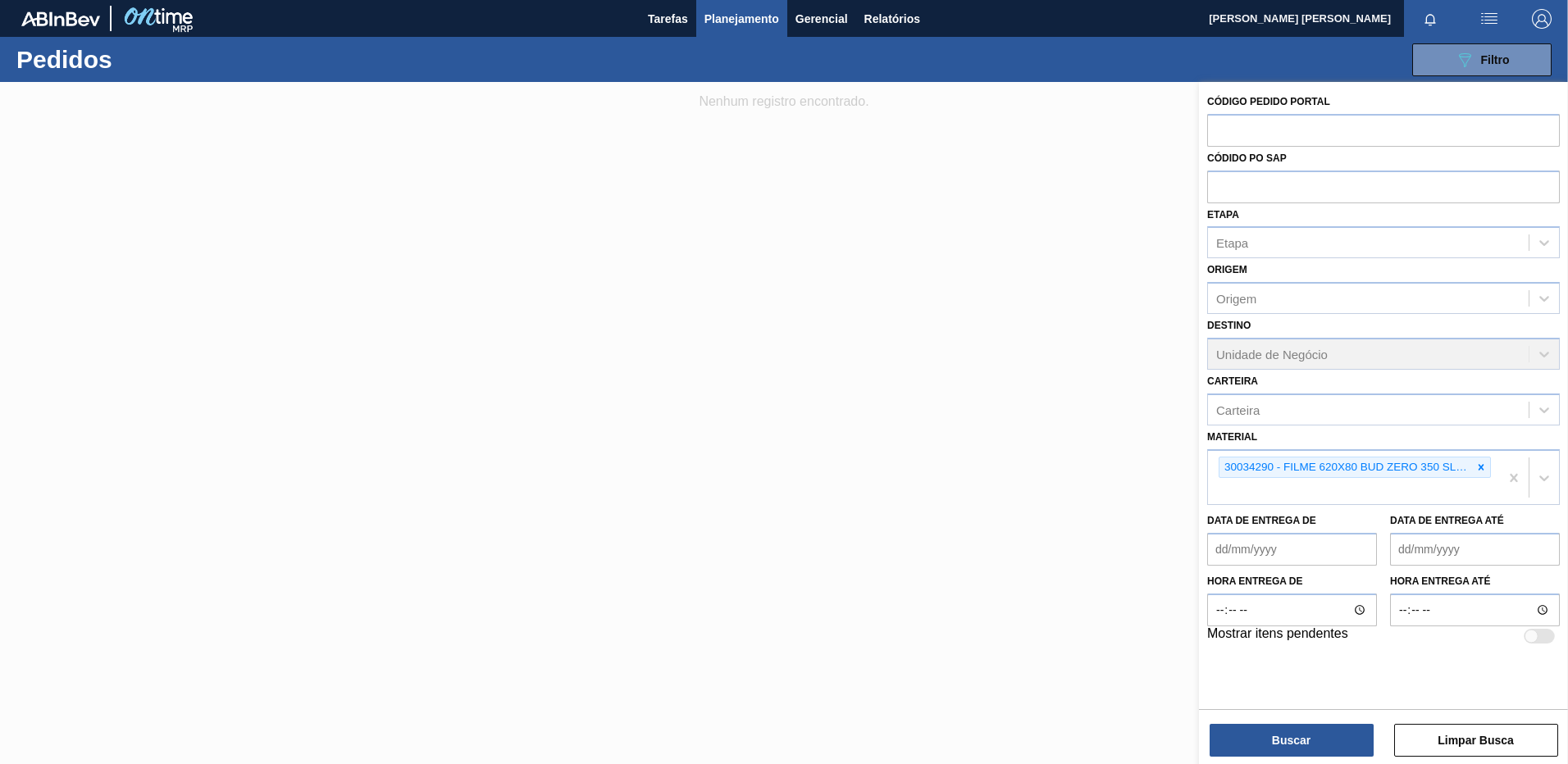
click at [1344, 722] on div "Buscar Limpar Busca" at bounding box center [1384, 732] width 369 height 46
click at [1341, 732] on button "Buscar" at bounding box center [1292, 740] width 164 height 32
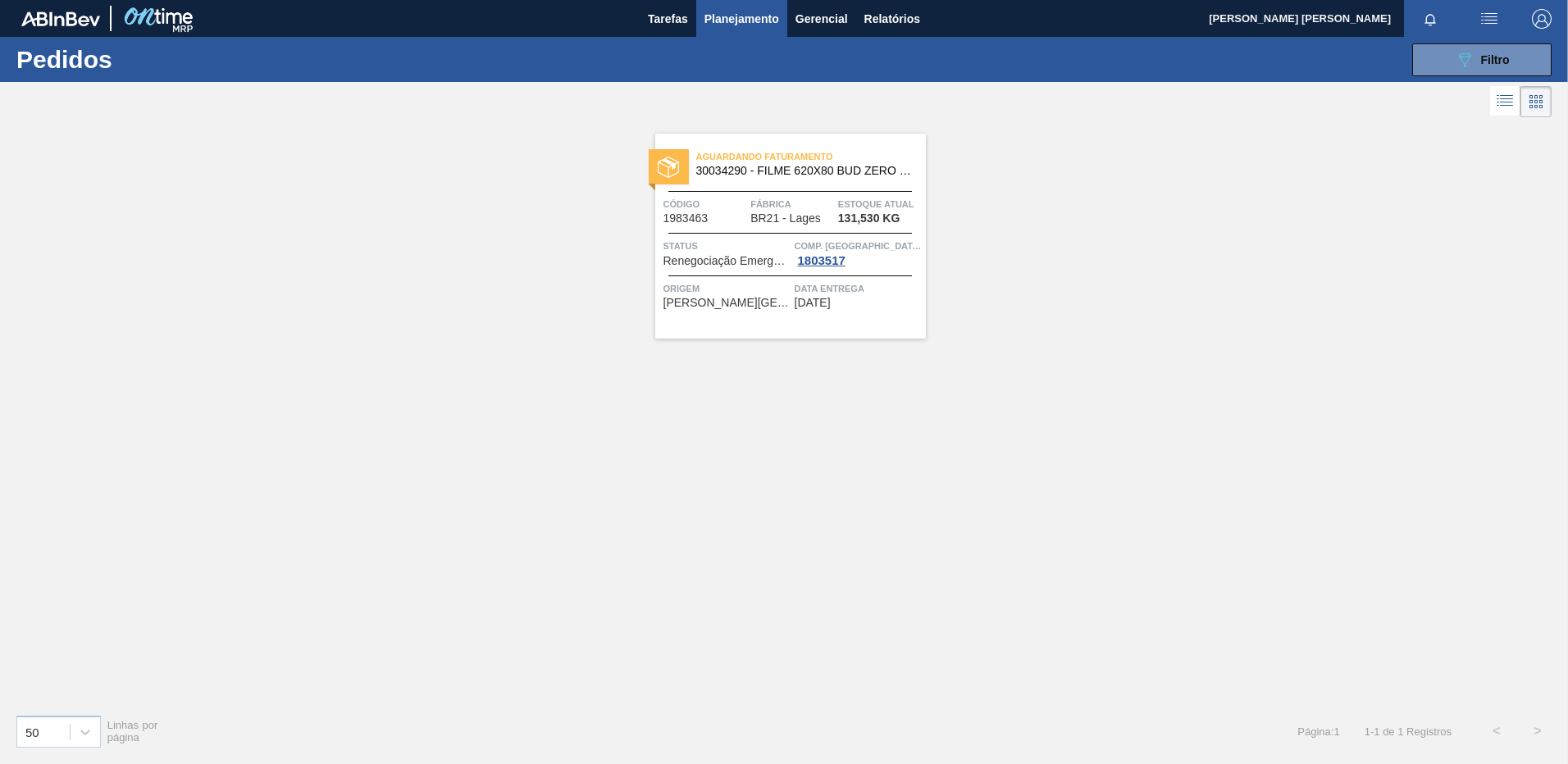
click at [808, 322] on div "Aguardando Faturamento 30034290 - FILME 620X80 BUD ZERO 350 SLK C8 Código 19834…" at bounding box center [791, 235] width 270 height 205
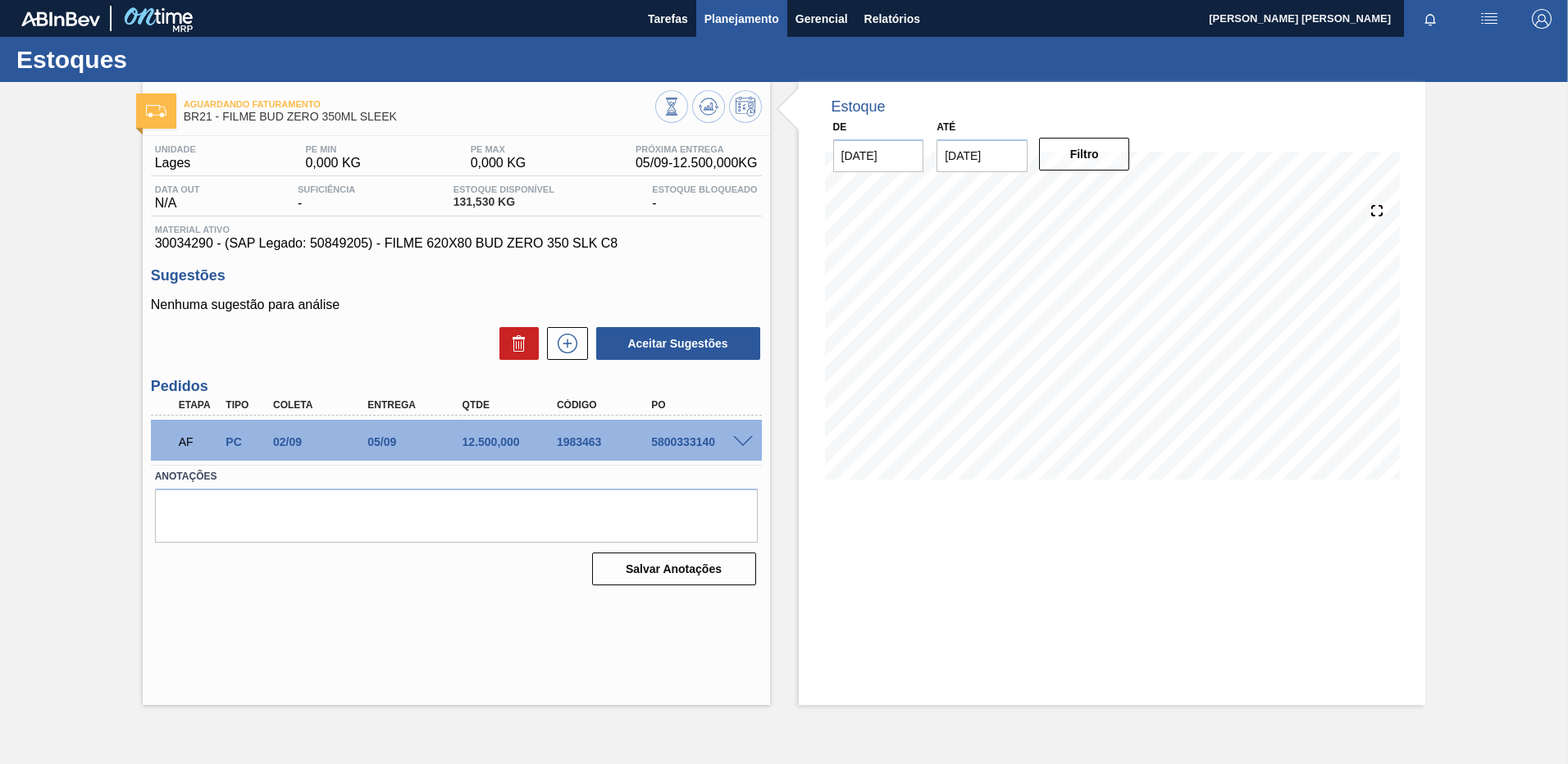
click at [734, 16] on span "Planejamento" at bounding box center [742, 19] width 74 height 20
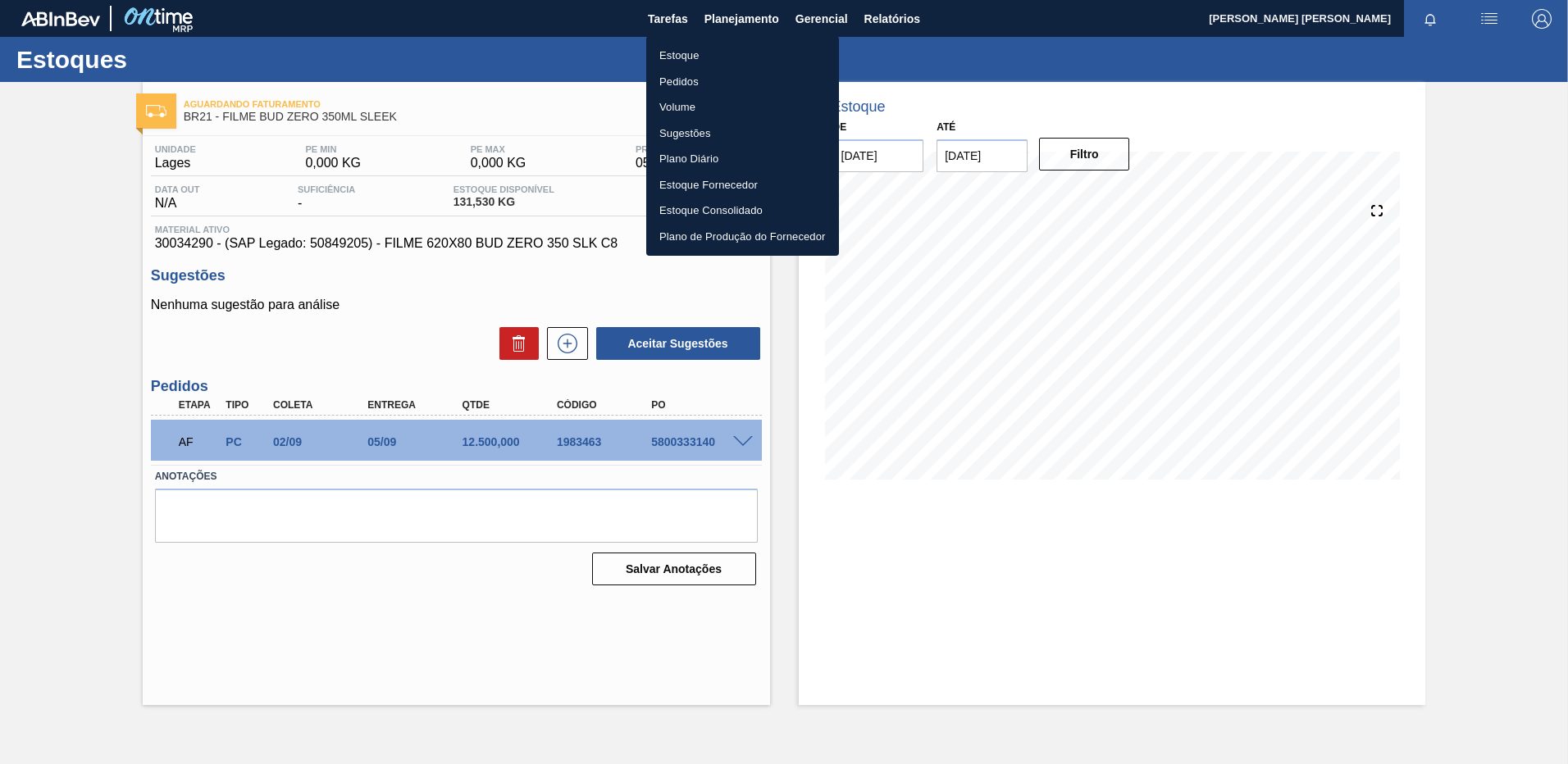
click at [721, 79] on li "Pedidos" at bounding box center [743, 81] width 193 height 26
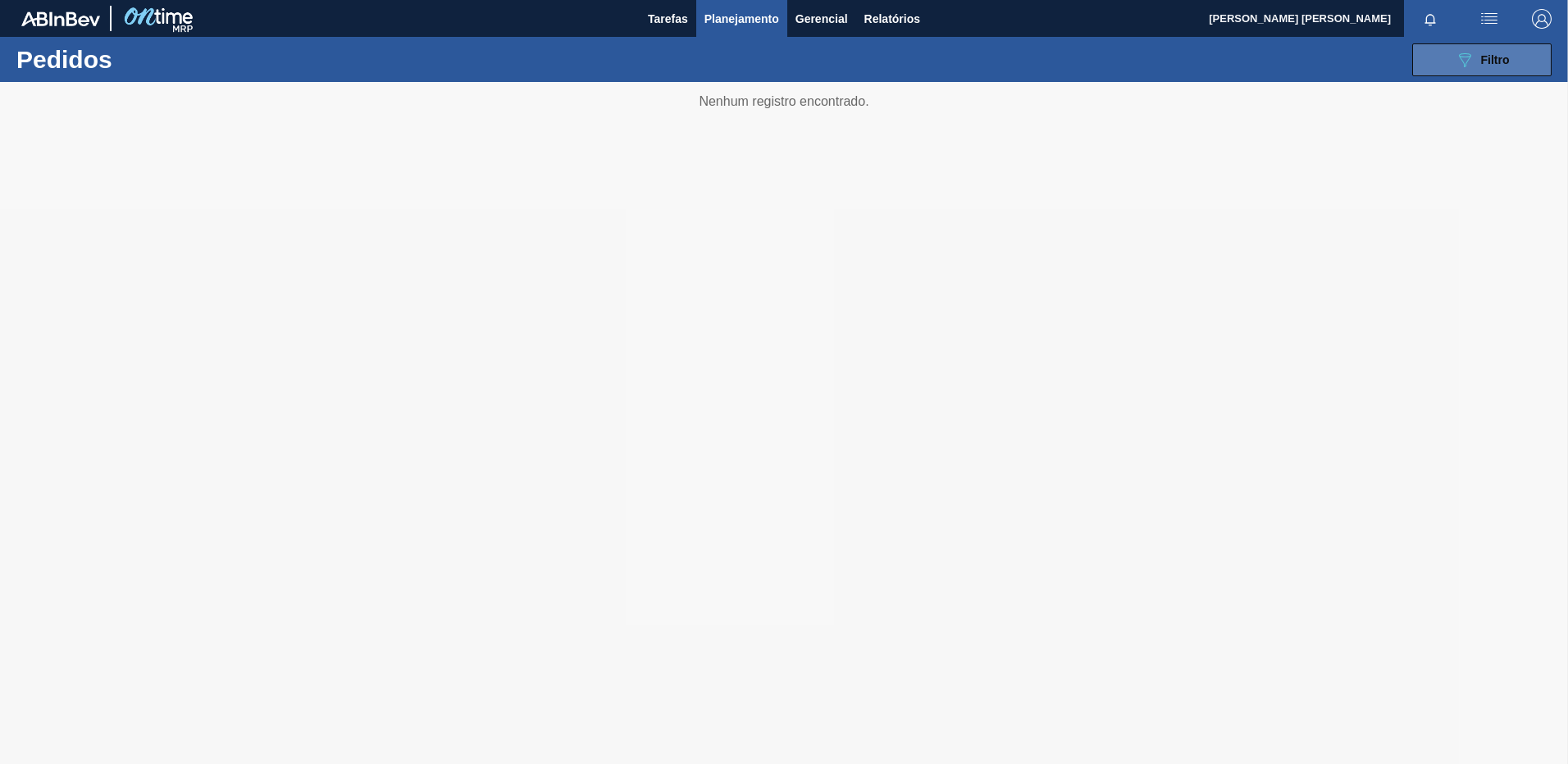
click at [1440, 66] on button "089F7B8B-B2A5-4AFE-B5C0-19BA573D28AC Filtro" at bounding box center [1482, 59] width 139 height 32
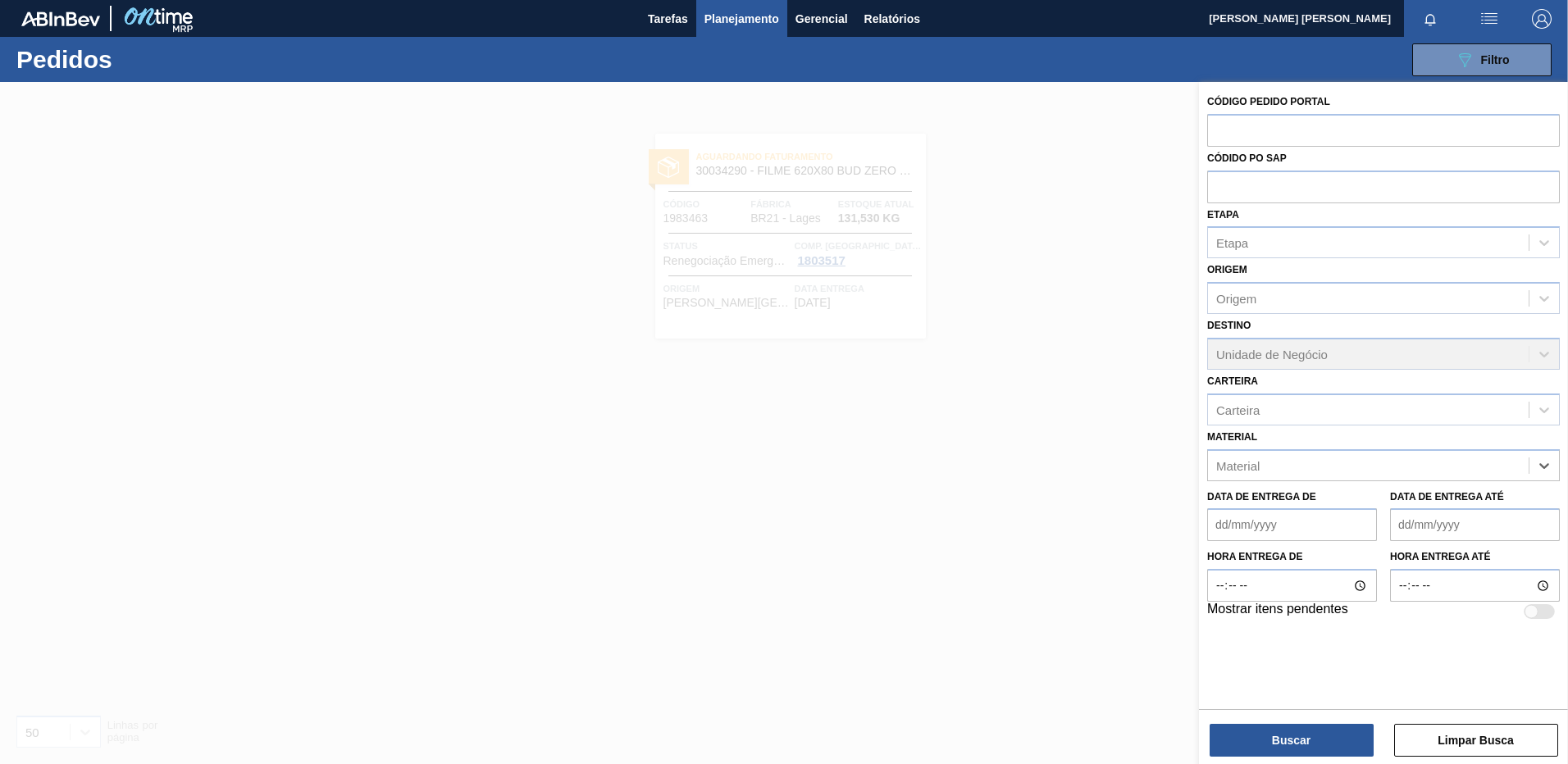
paste input "30033952"
type input "30033952"
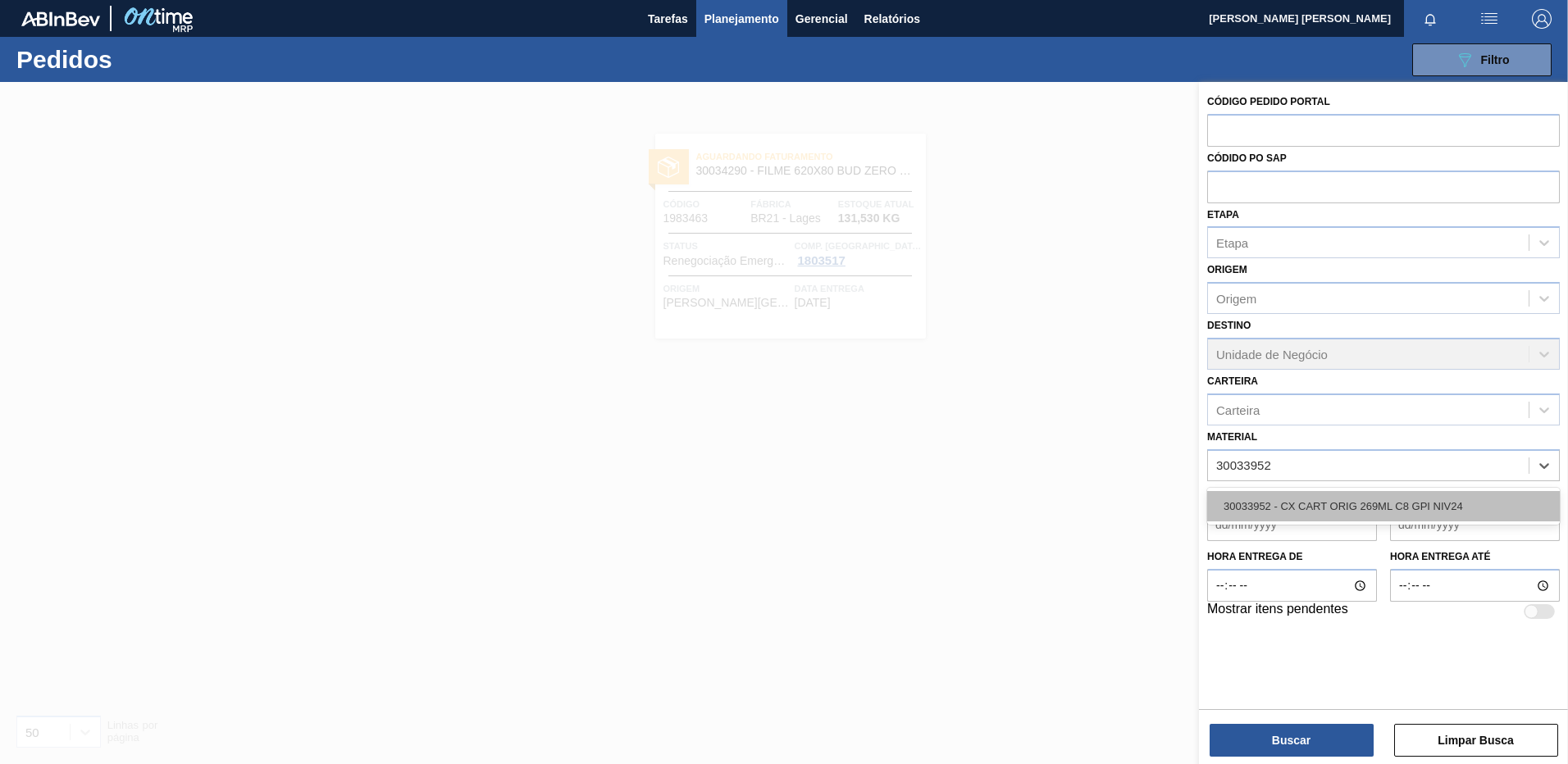
click at [1391, 510] on div "30033952 - CX CART ORIG 269ML C8 GPI NIV24" at bounding box center [1384, 505] width 353 height 30
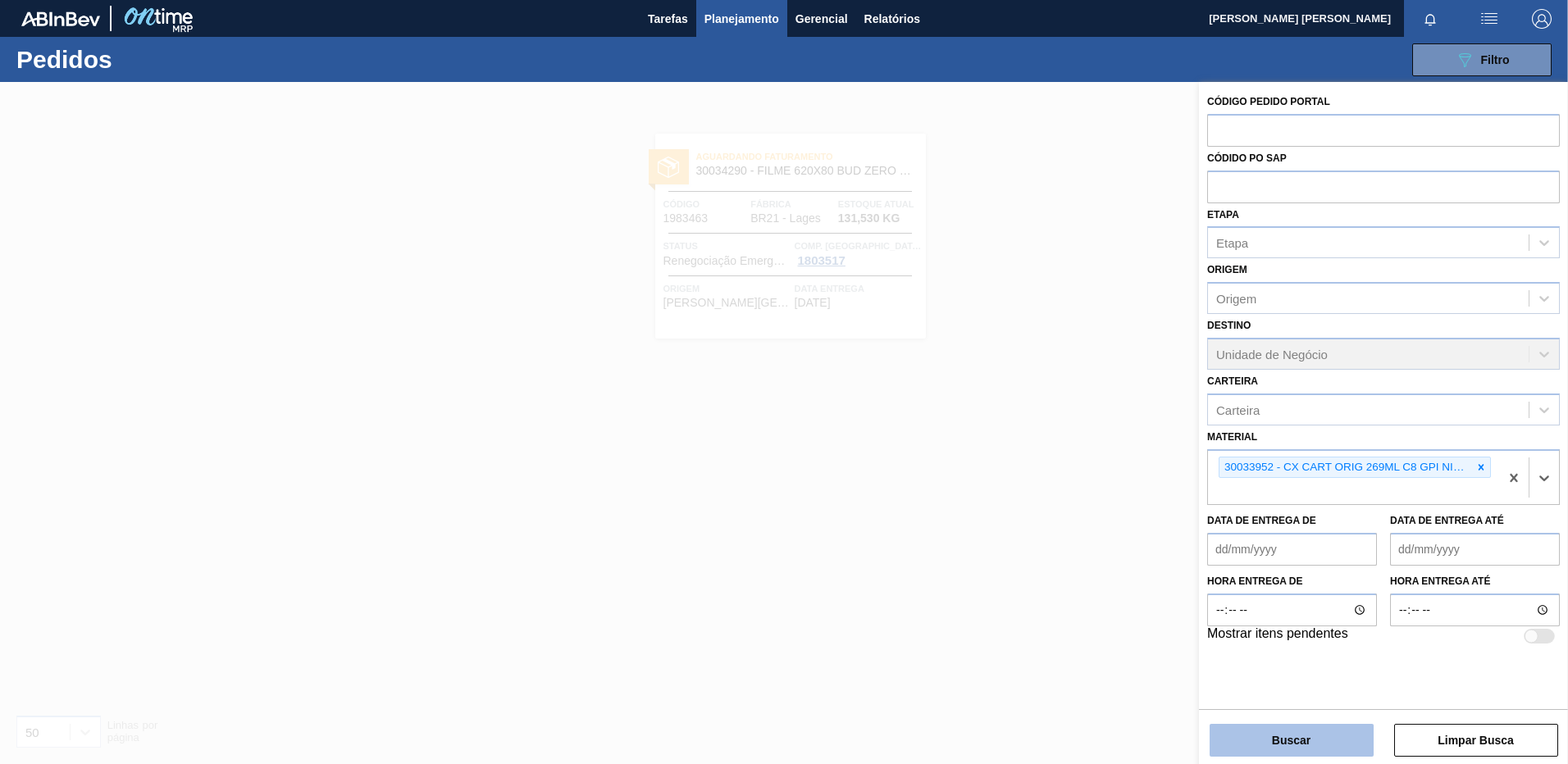
click at [1288, 742] on button "Buscar" at bounding box center [1292, 740] width 164 height 32
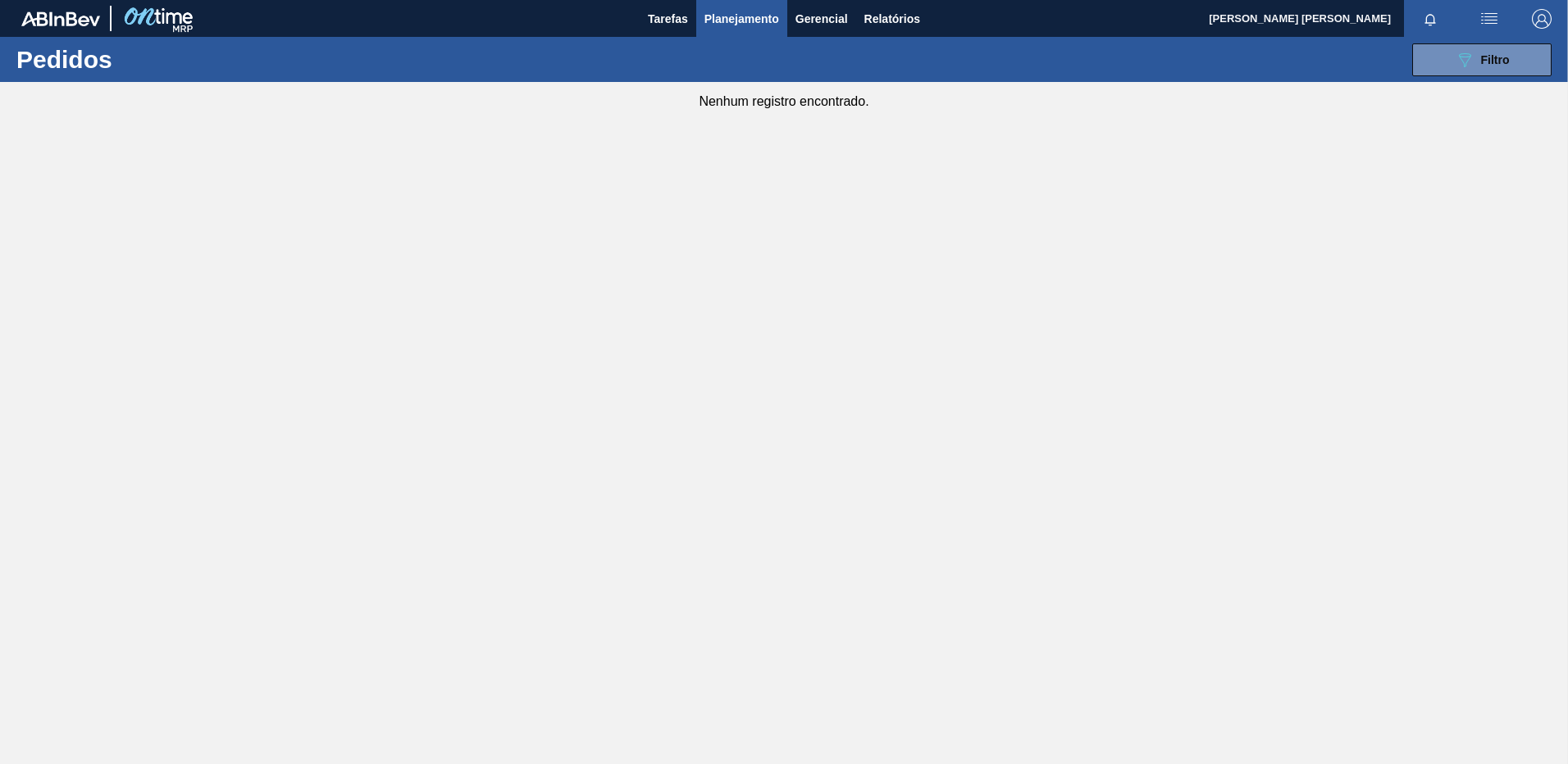
drag, startPoint x: 1477, startPoint y: 54, endPoint x: 1504, endPoint y: 164, distance: 113.3
click at [1477, 53] on div "089F7B8B-B2A5-4AFE-B5C0-19BA573D28AC Filtro" at bounding box center [1483, 60] width 55 height 20
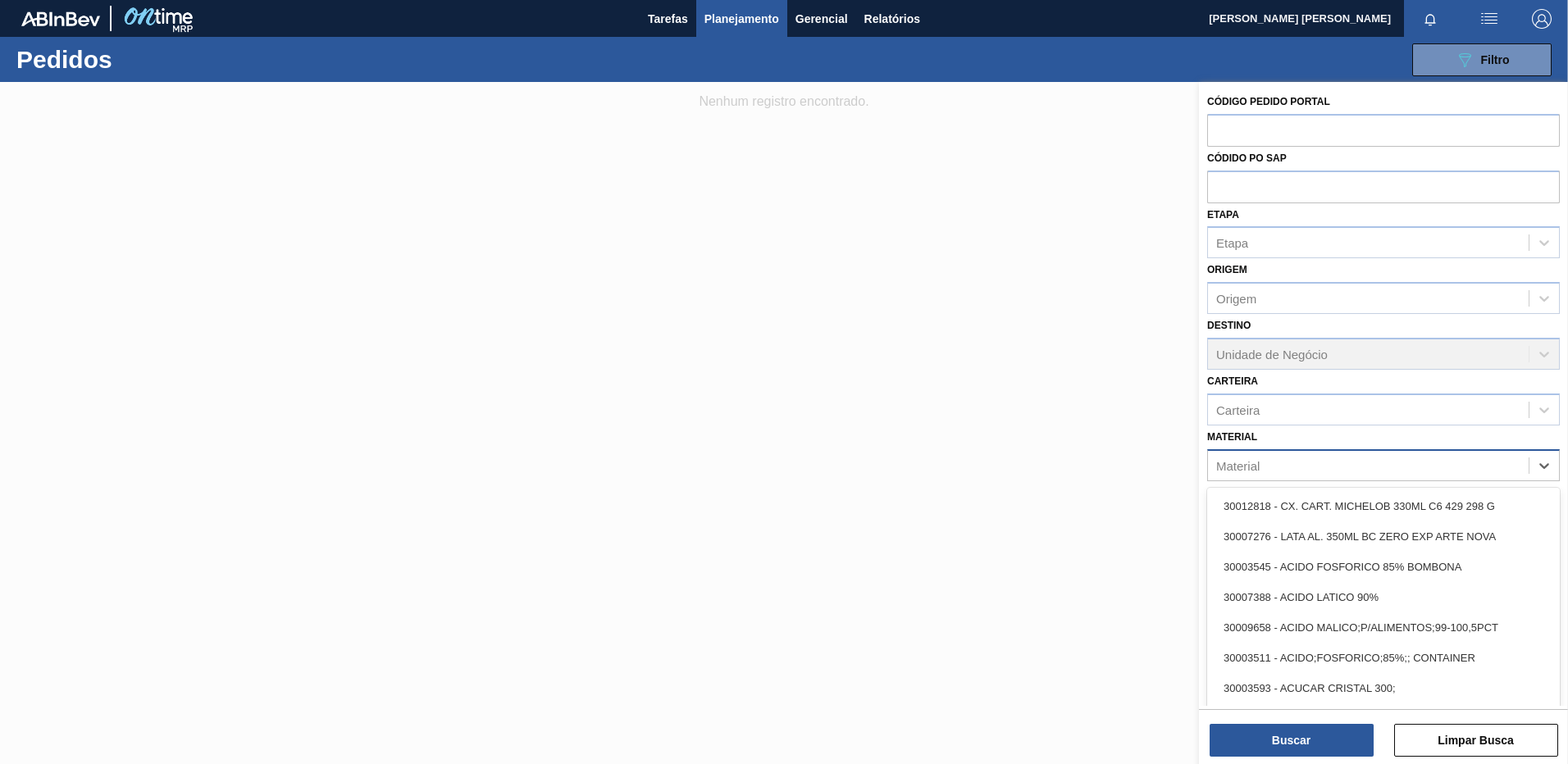
click at [1508, 470] on div "Material" at bounding box center [1368, 465] width 320 height 24
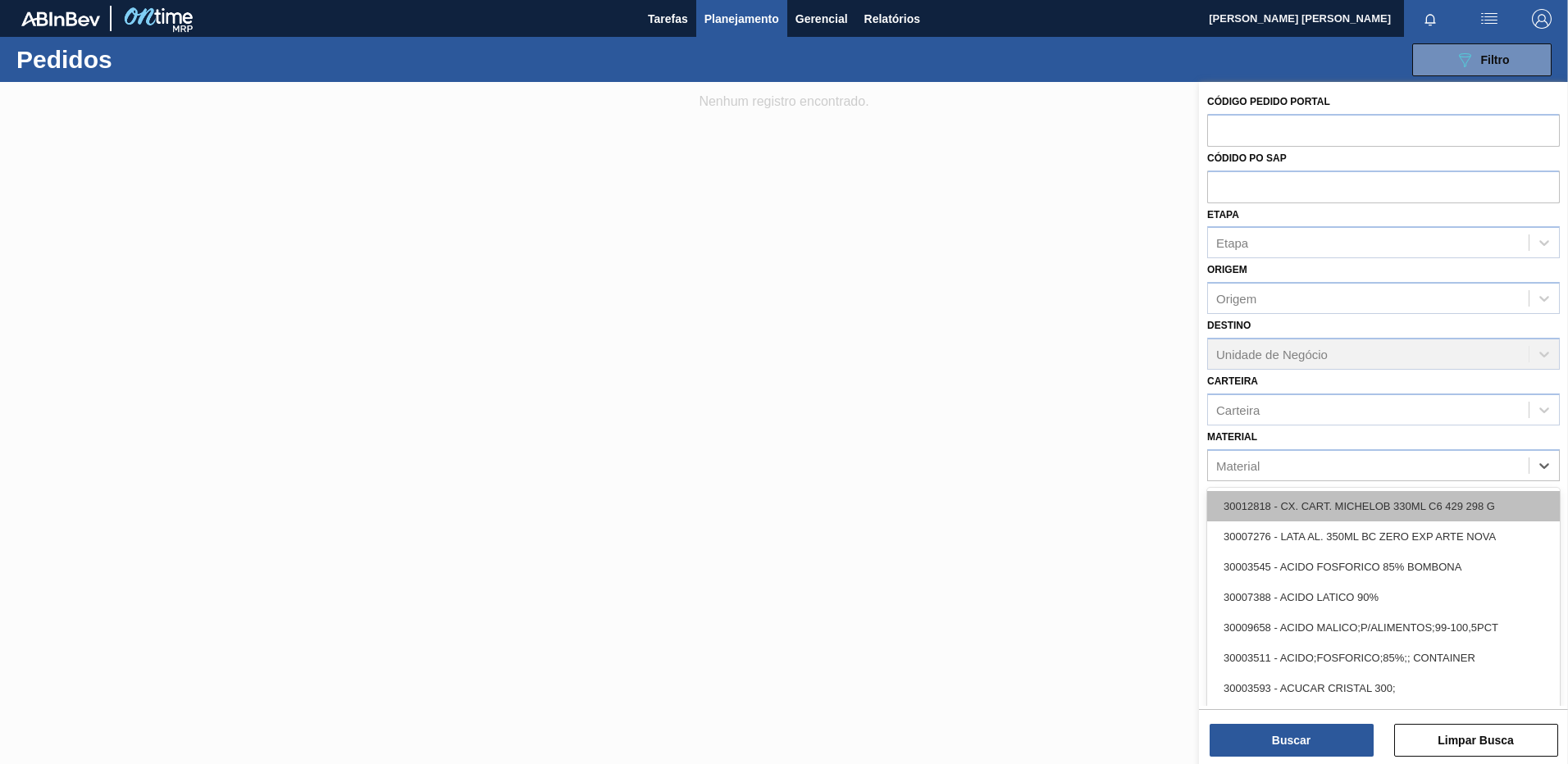
paste input "30003520"
type input "30003520"
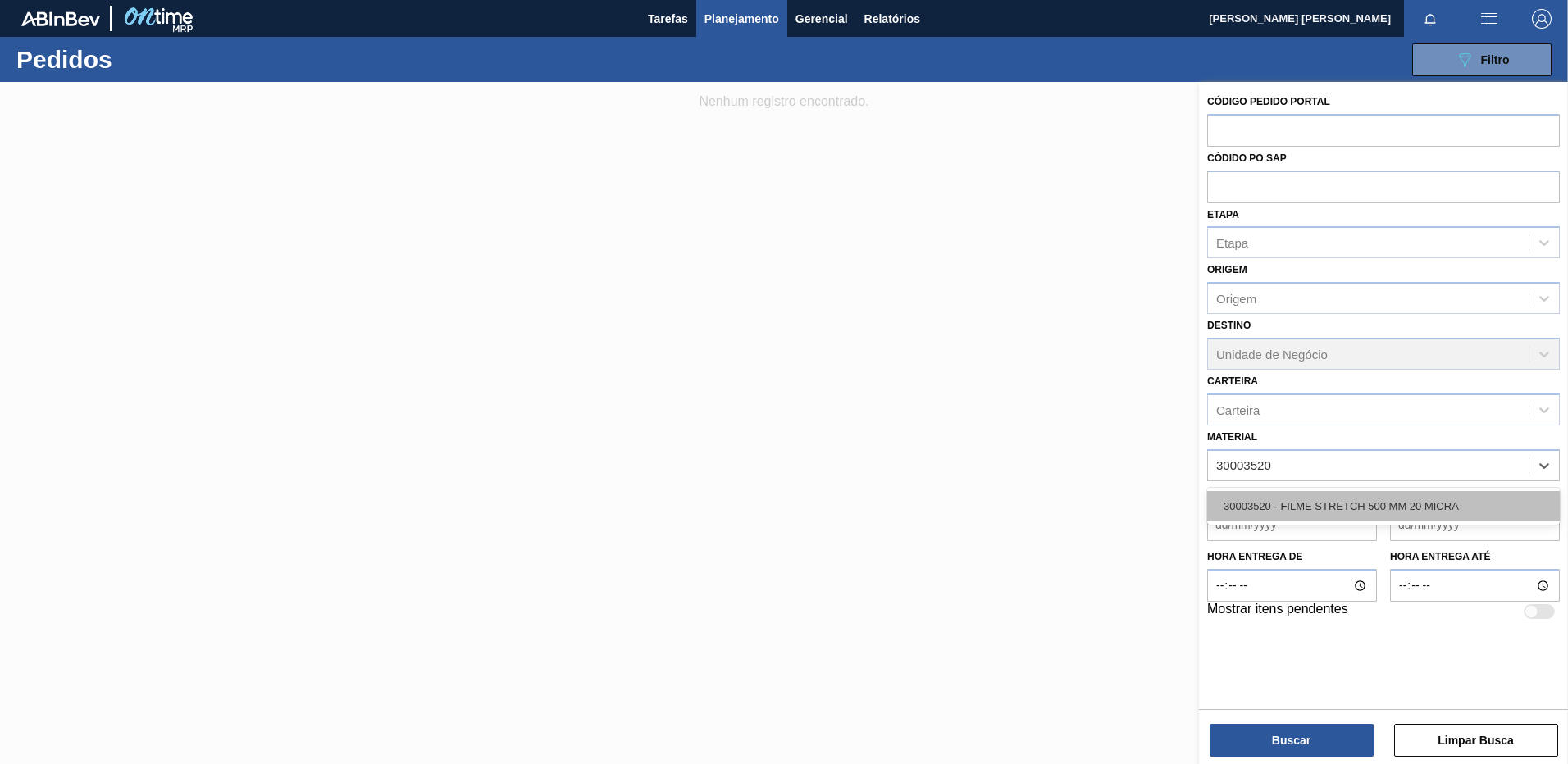
click at [1381, 504] on div "30003520 - FILME STRETCH 500 MM 20 MICRA" at bounding box center [1384, 505] width 353 height 30
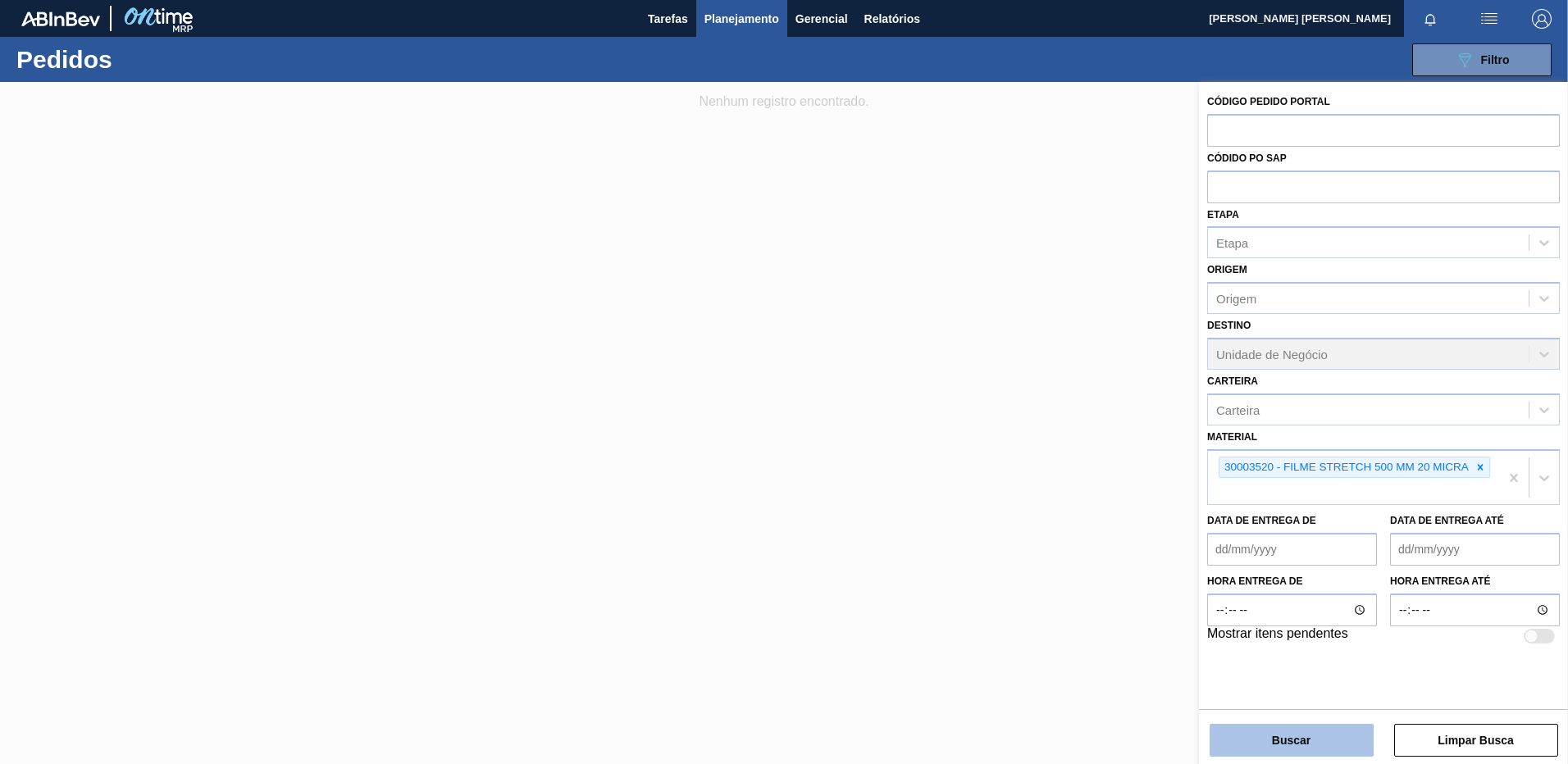
click at [1297, 727] on button "Buscar" at bounding box center [1292, 740] width 164 height 32
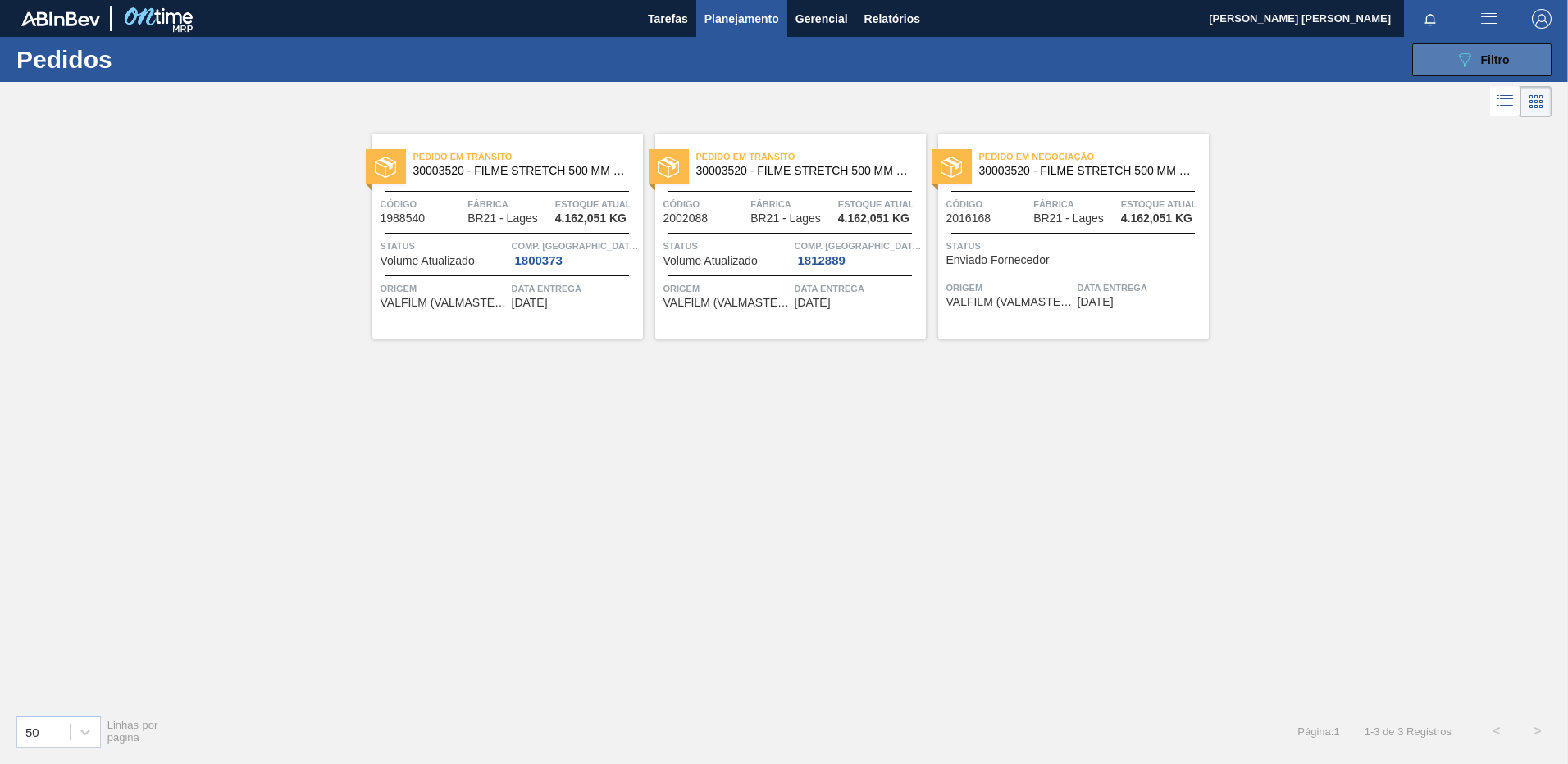
click at [1463, 65] on icon "089F7B8B-B2A5-4AFE-B5C0-19BA573D28AC" at bounding box center [1465, 60] width 20 height 20
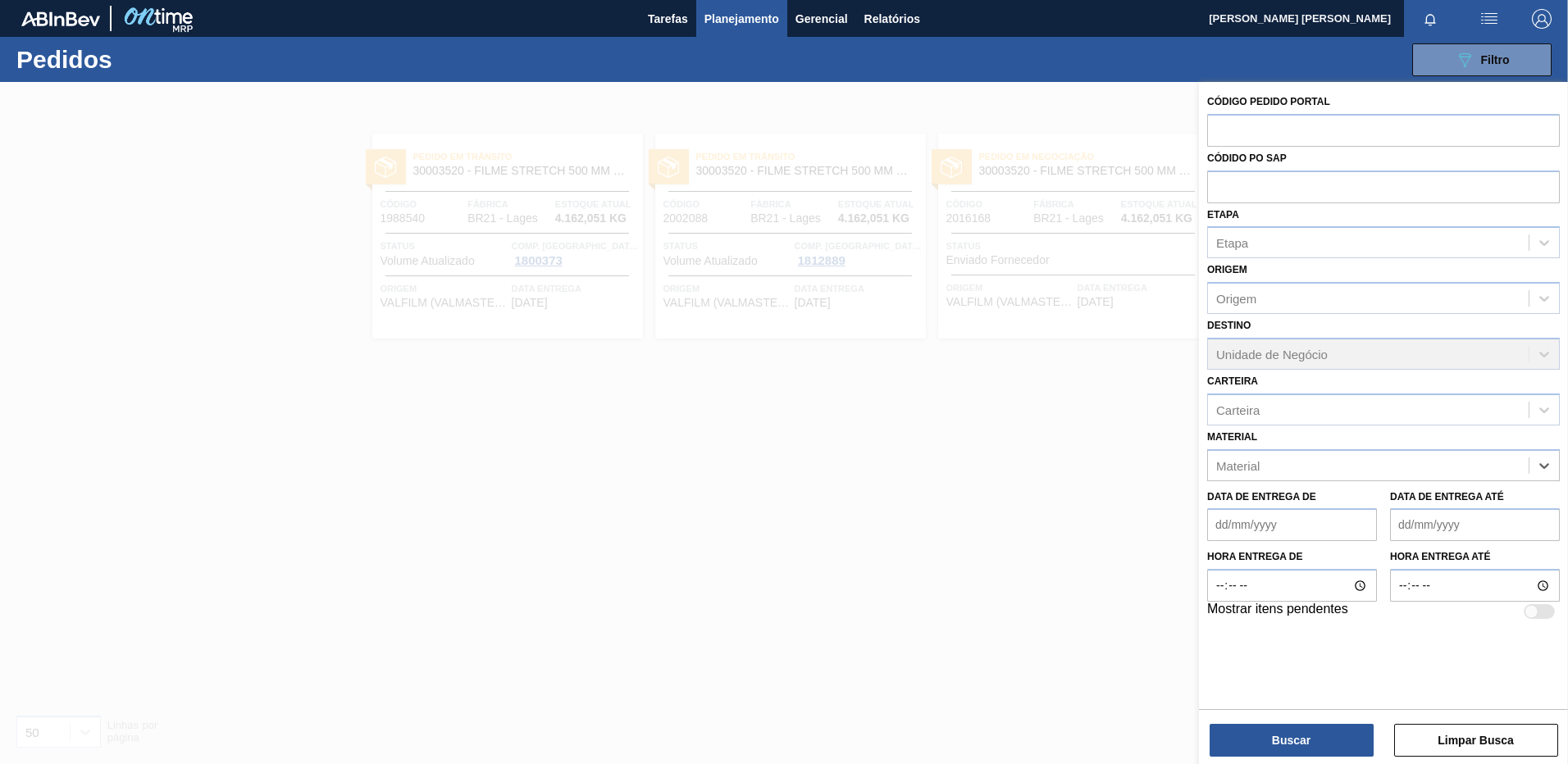
paste input "20002417"
type input "20002417"
click at [1412, 488] on div "20002417 - [GEOGRAPHIC_DATA] MET. [PERSON_NAME] AZUL CX600" at bounding box center [1384, 506] width 353 height 37
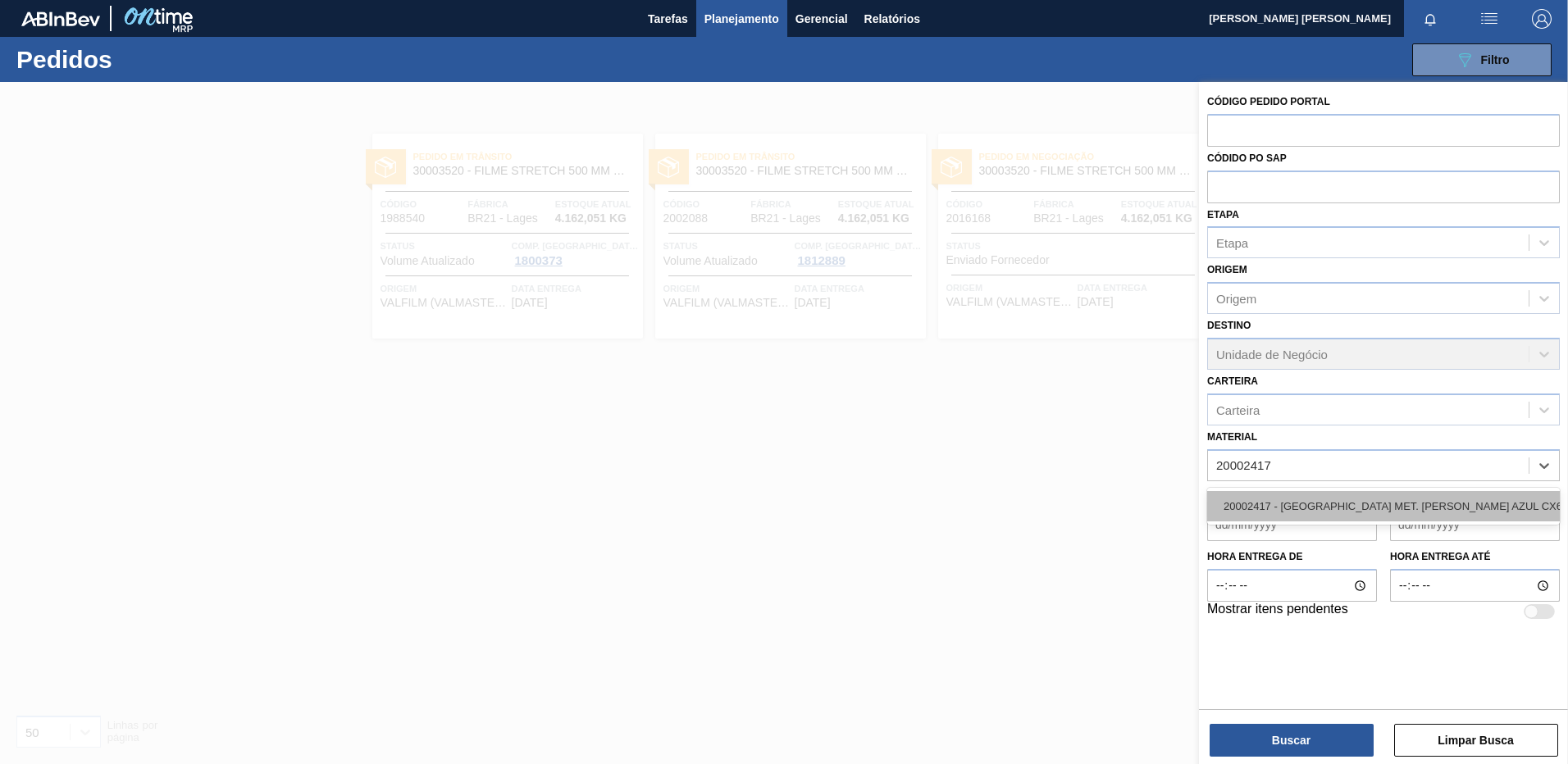
click at [1401, 501] on div "20002417 - [GEOGRAPHIC_DATA] MET. [PERSON_NAME] AZUL CX600" at bounding box center [1384, 505] width 353 height 30
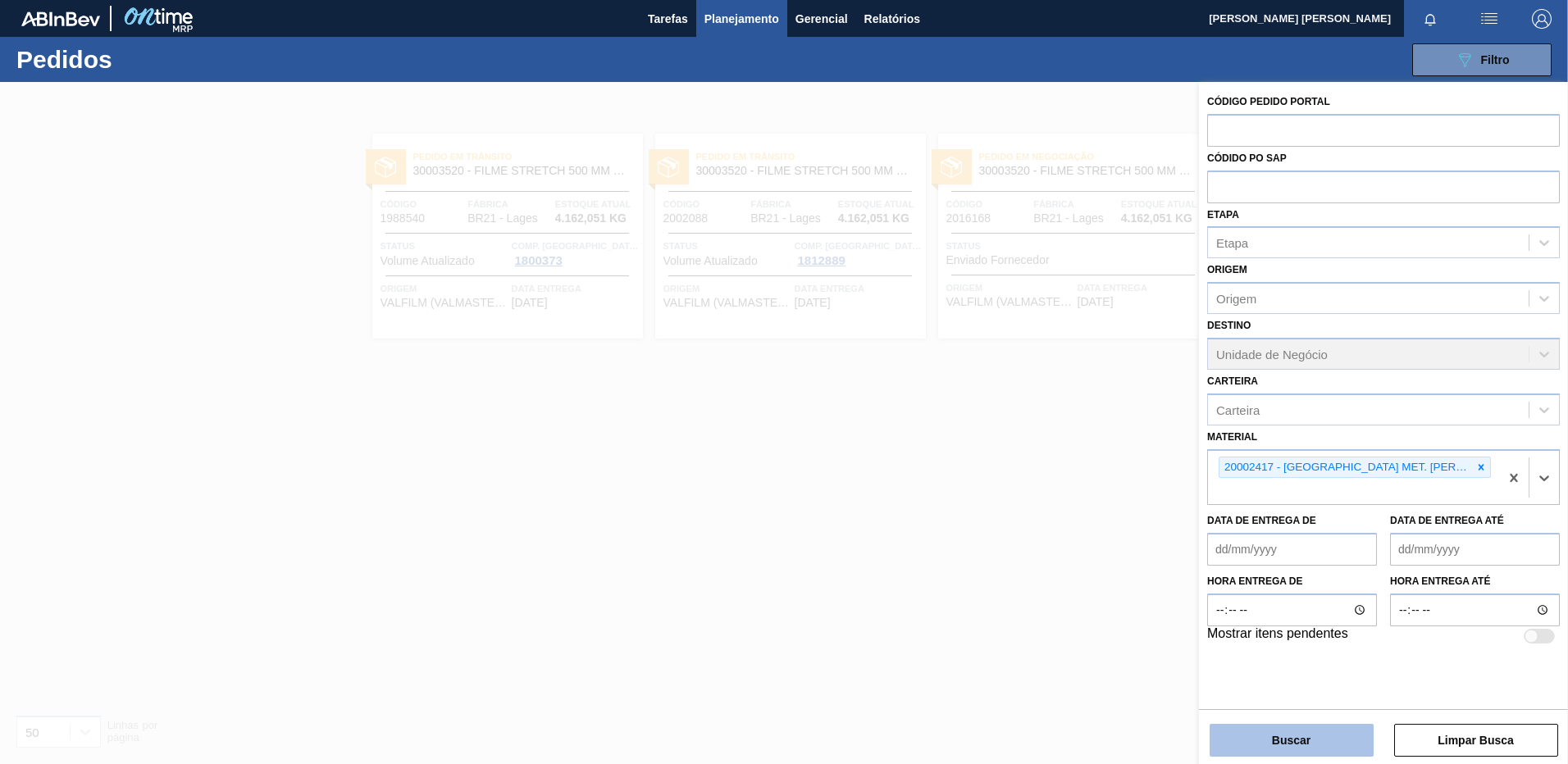
click at [1266, 744] on button "Buscar" at bounding box center [1292, 740] width 164 height 32
